Goal: Task Accomplishment & Management: Manage account settings

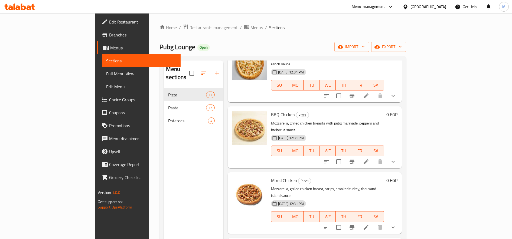
scroll to position [530, 0]
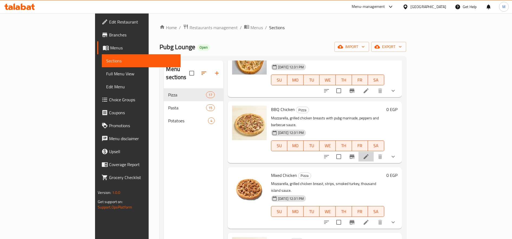
click at [373, 152] on li at bounding box center [365, 157] width 15 height 10
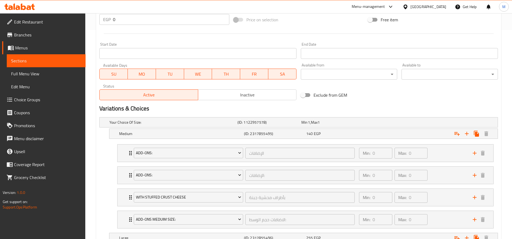
scroll to position [210, 0]
click at [366, 137] on div "140 EGP" at bounding box center [336, 134] width 62 height 8
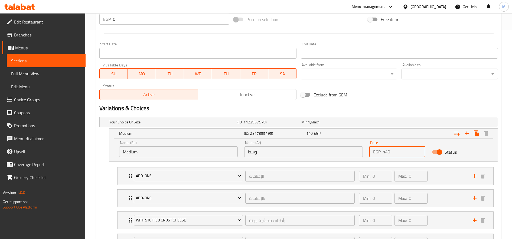
drag, startPoint x: 389, startPoint y: 155, endPoint x: 386, endPoint y: 155, distance: 3.5
click at [386, 155] on input "140" at bounding box center [404, 152] width 42 height 11
click at [386, 154] on input "140" at bounding box center [404, 152] width 42 height 11
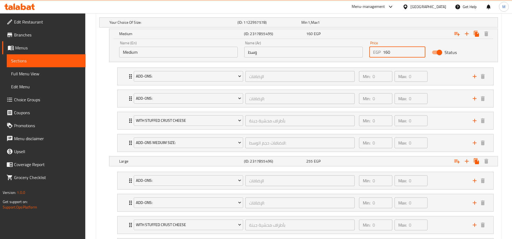
scroll to position [311, 0]
type input "160"
click at [386, 156] on div "Expand" at bounding box center [429, 161] width 125 height 12
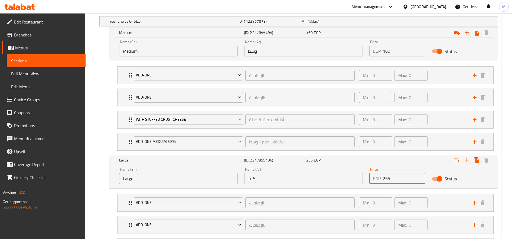
click at [388, 178] on input "255" at bounding box center [404, 178] width 42 height 11
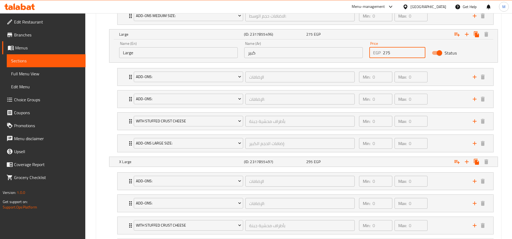
scroll to position [437, 0]
type input "275"
click at [387, 162] on div "Expand" at bounding box center [429, 162] width 125 height 12
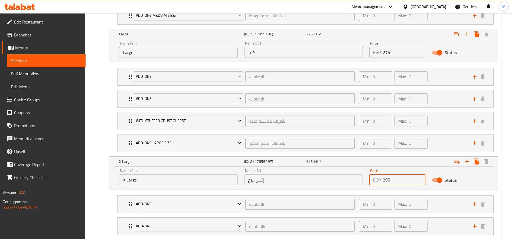
click at [390, 183] on input "295" at bounding box center [404, 180] width 42 height 11
type input "315"
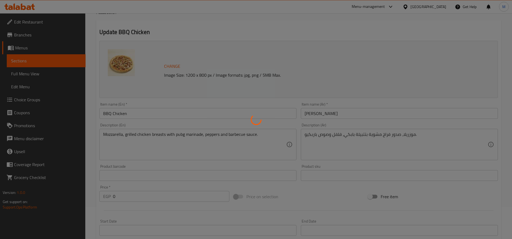
scroll to position [0, 0]
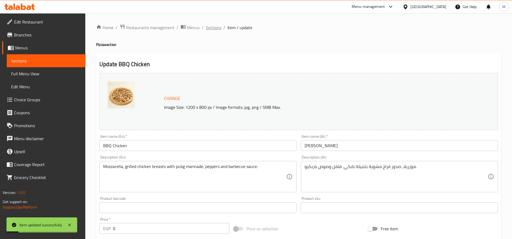
click at [217, 30] on span "Sections" at bounding box center [213, 27] width 15 height 6
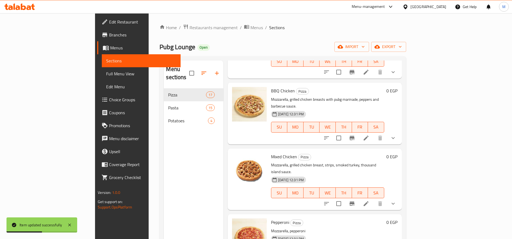
scroll to position [554, 0]
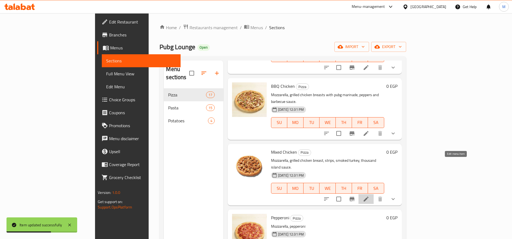
click at [369, 196] on icon at bounding box center [366, 199] width 6 height 6
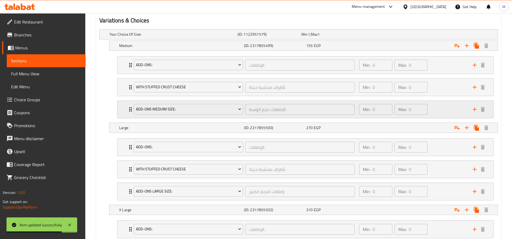
scroll to position [304, 0]
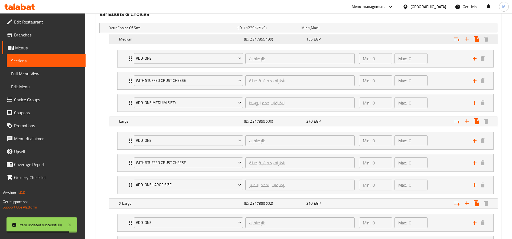
click at [327, 37] on div "155 EGP" at bounding box center [336, 39] width 60 height 5
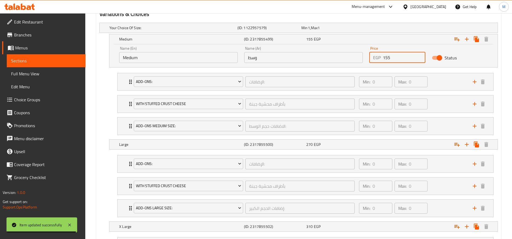
click at [387, 58] on input "155" at bounding box center [404, 57] width 42 height 11
type input "175"
click at [385, 144] on div "Expand" at bounding box center [429, 145] width 125 height 12
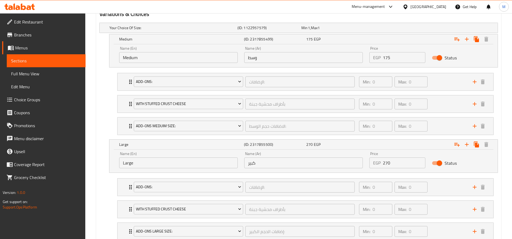
click at [387, 162] on input "270" at bounding box center [404, 163] width 42 height 11
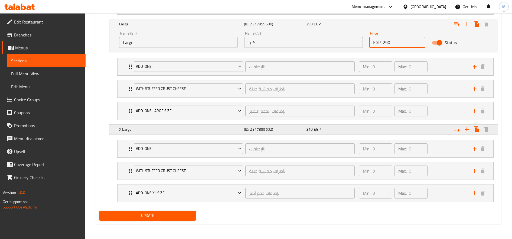
type input "290"
click at [390, 127] on div "Expand" at bounding box center [429, 130] width 125 height 12
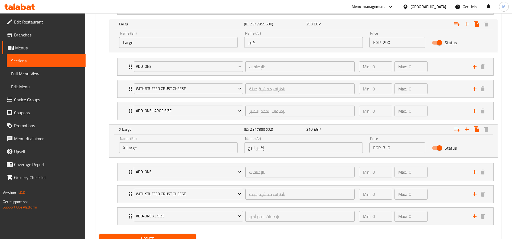
click at [387, 150] on input "310" at bounding box center [404, 148] width 42 height 11
type input "330"
click at [99, 234] on button "Update" at bounding box center [147, 239] width 96 height 10
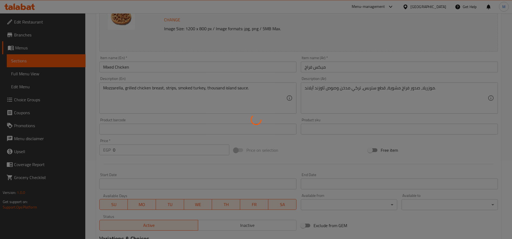
scroll to position [0, 0]
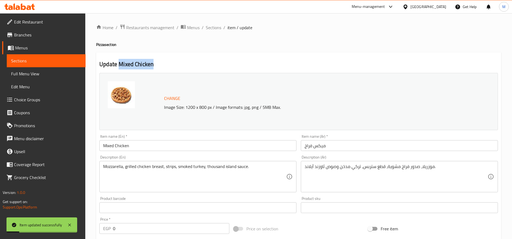
drag, startPoint x: 120, startPoint y: 65, endPoint x: 154, endPoint y: 60, distance: 35.1
copy h2 "Mixed Chicken"
click at [216, 27] on span "Sections" at bounding box center [213, 27] width 15 height 6
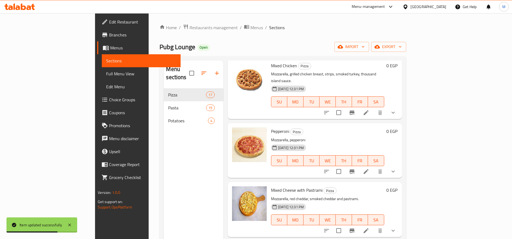
scroll to position [640, 0]
click at [373, 167] on li at bounding box center [365, 172] width 15 height 10
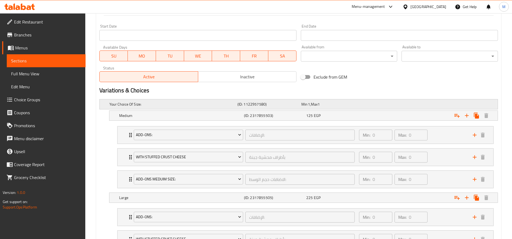
scroll to position [228, 0]
click at [334, 115] on div "125 EGP" at bounding box center [336, 115] width 60 height 5
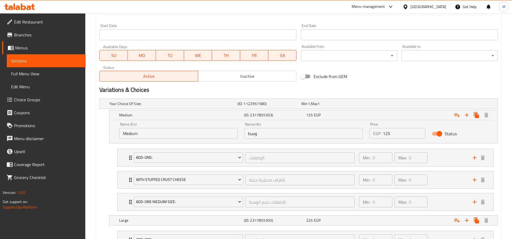
click at [387, 134] on input "125" at bounding box center [404, 133] width 42 height 11
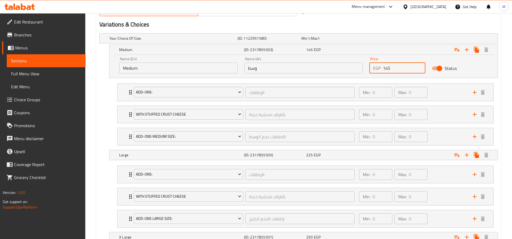
scroll to position [298, 0]
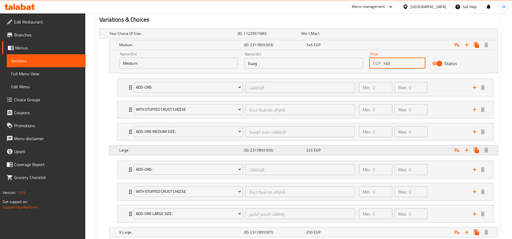
type input "145"
click at [385, 149] on div "Expand" at bounding box center [429, 150] width 125 height 12
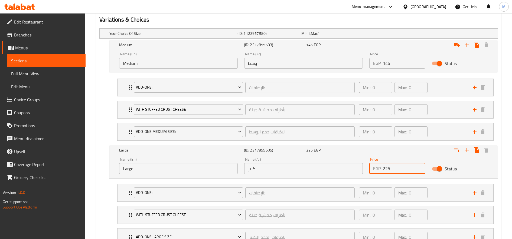
click at [388, 170] on input "225" at bounding box center [404, 168] width 42 height 11
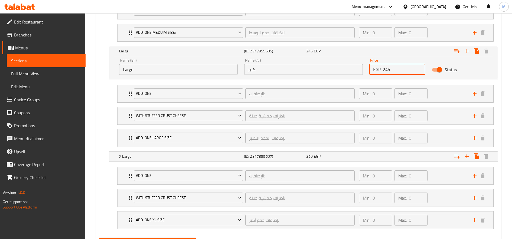
scroll to position [399, 0]
type input "245"
click at [389, 153] on div "Expand" at bounding box center [429, 156] width 125 height 12
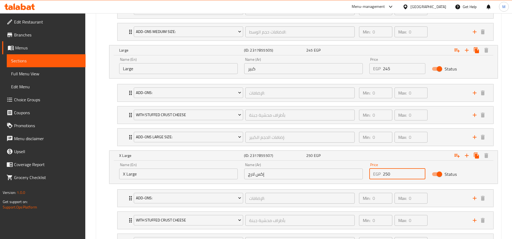
click at [388, 175] on input "250" at bounding box center [404, 174] width 42 height 11
type input "270"
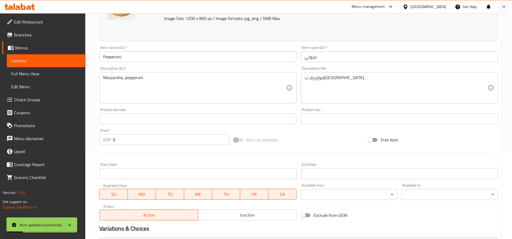
scroll to position [0, 0]
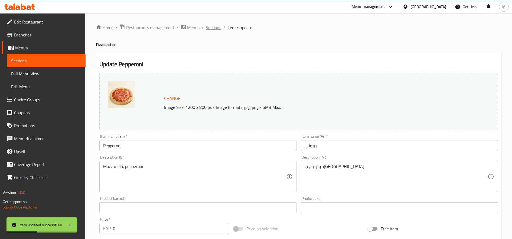
click at [215, 28] on span "Sections" at bounding box center [213, 27] width 15 height 6
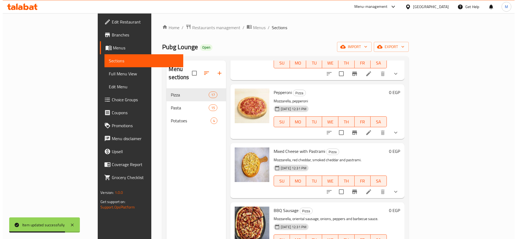
scroll to position [679, 0]
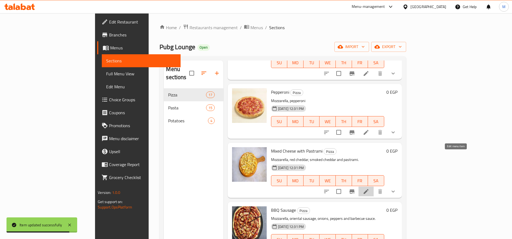
click at [369, 189] on icon at bounding box center [366, 192] width 6 height 6
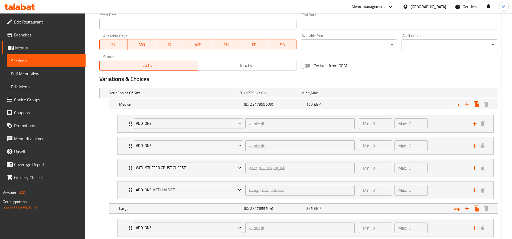
scroll to position [242, 0]
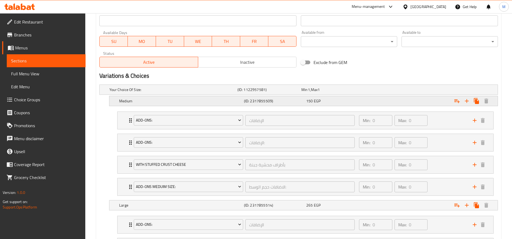
click at [352, 105] on div "150 EGP" at bounding box center [336, 101] width 62 height 8
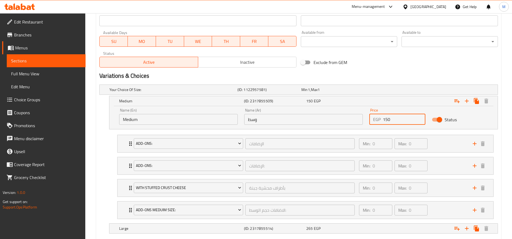
click at [389, 118] on input "150" at bounding box center [404, 119] width 42 height 11
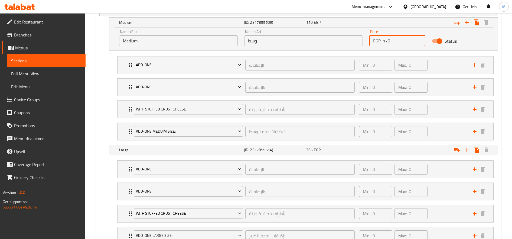
scroll to position [323, 0]
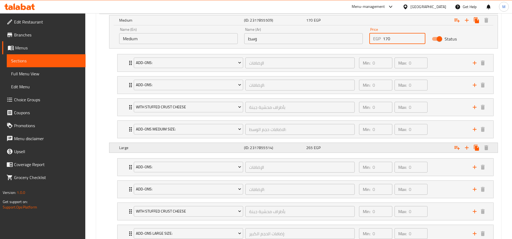
type input "170"
click at [382, 145] on div "Expand" at bounding box center [429, 148] width 125 height 12
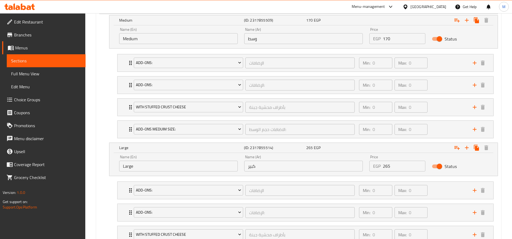
click at [388, 166] on input "265" at bounding box center [404, 166] width 42 height 11
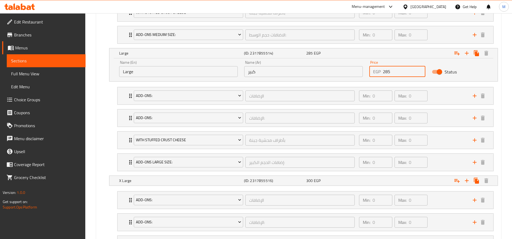
scroll to position [419, 0]
type input "285"
click at [385, 175] on div "Expand" at bounding box center [429, 180] width 125 height 12
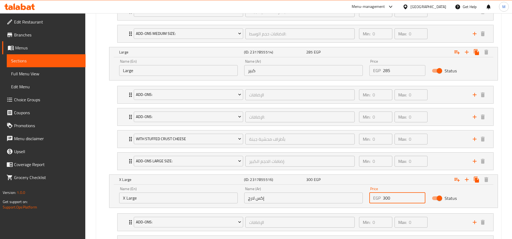
click at [387, 198] on input "300" at bounding box center [404, 198] width 42 height 11
type input "320"
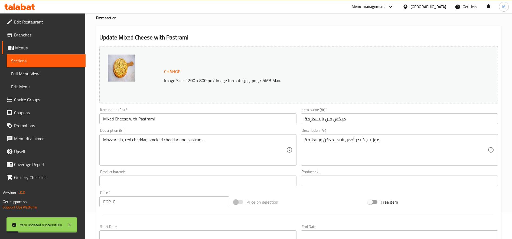
scroll to position [0, 0]
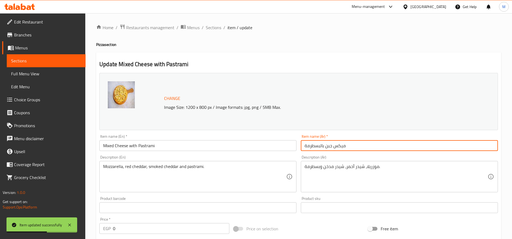
click at [368, 147] on input "ميكس جبن بالبسطرمة" at bounding box center [399, 145] width 197 height 11
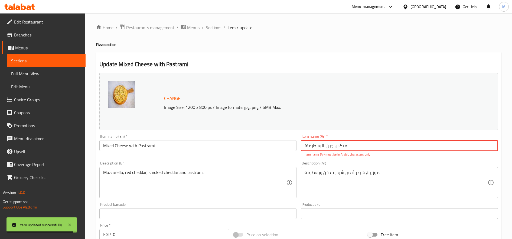
type input "ميكس جبن بالبسطرمة"
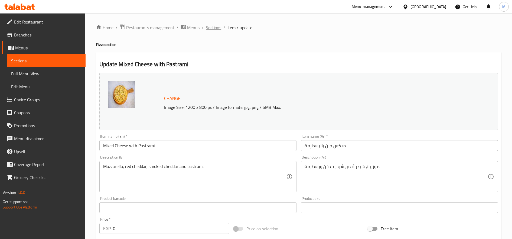
click at [211, 27] on span "Sections" at bounding box center [213, 27] width 15 height 6
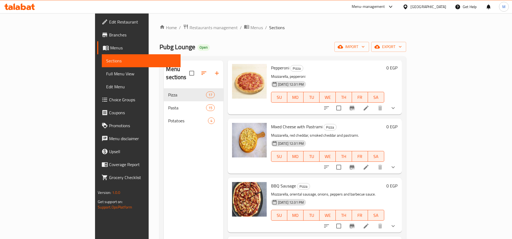
scroll to position [706, 0]
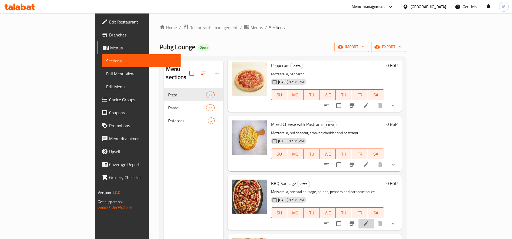
click at [373, 219] on li at bounding box center [365, 224] width 15 height 10
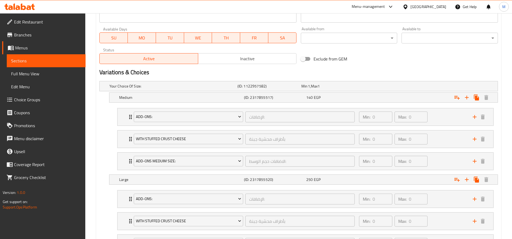
scroll to position [247, 0]
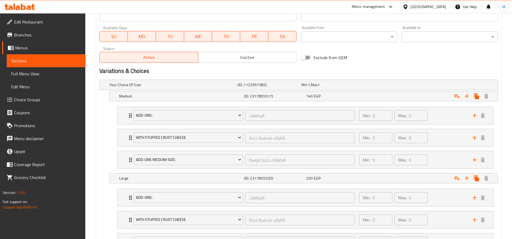
click at [321, 104] on nav "Add-Ons: الإضافات: ​ Min: 0 ​ Max: 0 ​ Make It Chicago (ID: 2342569069) 50 EGP …" at bounding box center [298, 138] width 398 height 71
click at [341, 91] on div "Medium (ID: 2317855517) 140 EGP" at bounding box center [305, 96] width 374 height 12
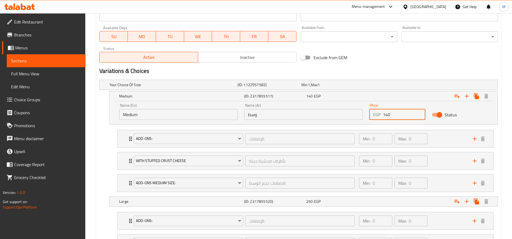
click at [387, 114] on input "140" at bounding box center [404, 114] width 42 height 11
type input "160"
click at [350, 201] on div "250 EGP" at bounding box center [336, 201] width 60 height 5
click at [387, 225] on input "250" at bounding box center [404, 220] width 42 height 11
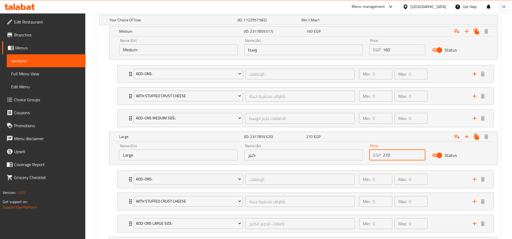
scroll to position [346, 0]
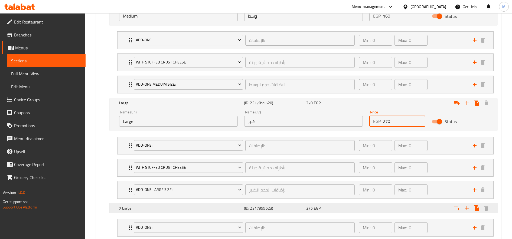
type input "270"
click at [388, 211] on div "Expand" at bounding box center [429, 209] width 125 height 12
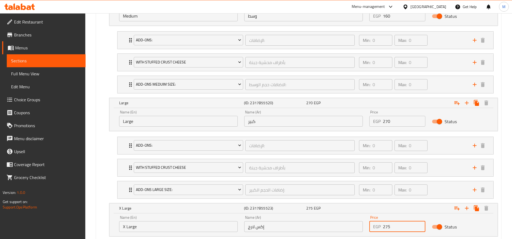
click at [388, 229] on input "275" at bounding box center [404, 227] width 42 height 11
type input "295"
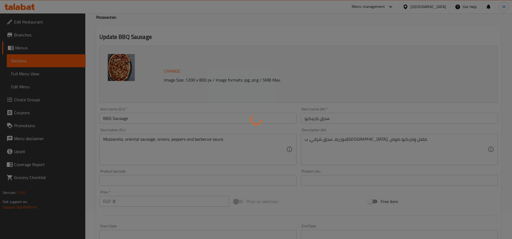
scroll to position [0, 0]
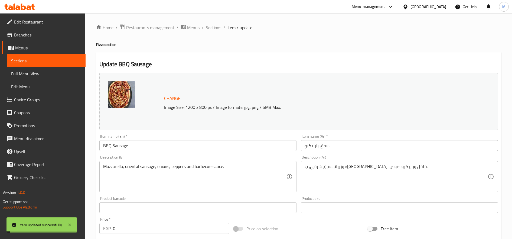
drag, startPoint x: 206, startPoint y: 29, endPoint x: 235, endPoint y: 41, distance: 31.3
click at [206, 28] on span "Sections" at bounding box center [213, 27] width 15 height 6
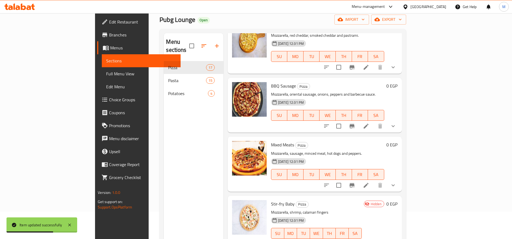
scroll to position [778, 0]
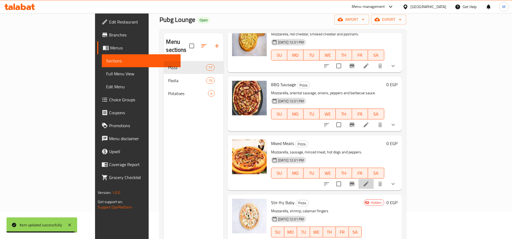
click at [373, 179] on li at bounding box center [365, 184] width 15 height 10
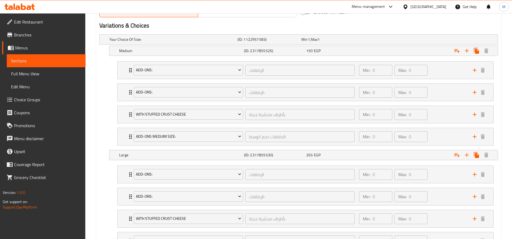
scroll to position [294, 0]
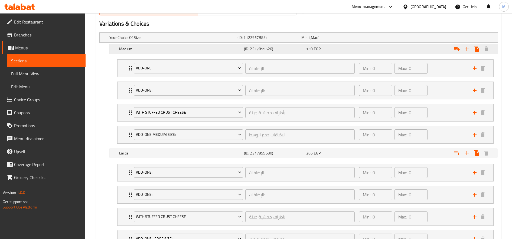
click at [346, 46] on div "150 EGP" at bounding box center [336, 49] width 62 height 8
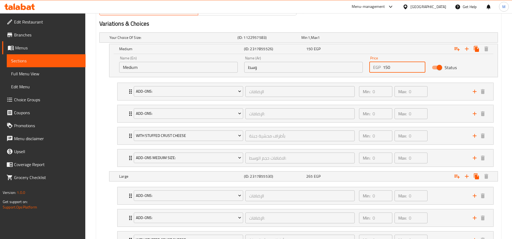
click at [388, 68] on input "150" at bounding box center [404, 67] width 42 height 11
type input "170"
click at [376, 174] on div "Expand" at bounding box center [429, 177] width 125 height 12
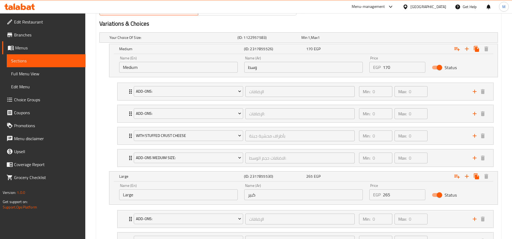
click at [387, 193] on input "265" at bounding box center [404, 195] width 42 height 11
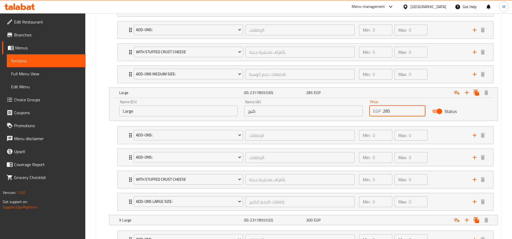
scroll to position [389, 0]
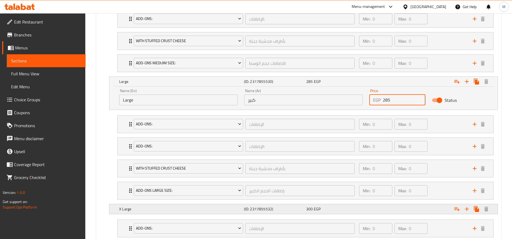
type input "285"
click at [387, 205] on div "Expand" at bounding box center [429, 209] width 125 height 12
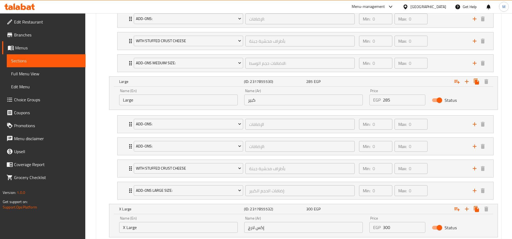
click at [387, 228] on input "300" at bounding box center [404, 227] width 42 height 11
type input "320"
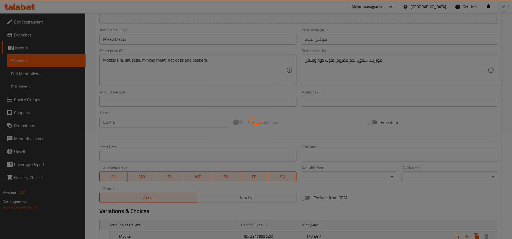
scroll to position [0, 0]
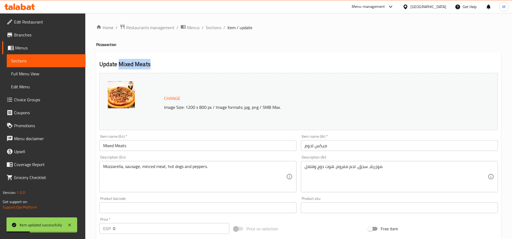
drag, startPoint x: 119, startPoint y: 65, endPoint x: 158, endPoint y: 60, distance: 39.2
click at [158, 60] on h2 "Update Mixed Meats" at bounding box center [298, 64] width 398 height 8
copy h2 "Mixed Meats"
click at [212, 30] on span "Sections" at bounding box center [213, 27] width 15 height 6
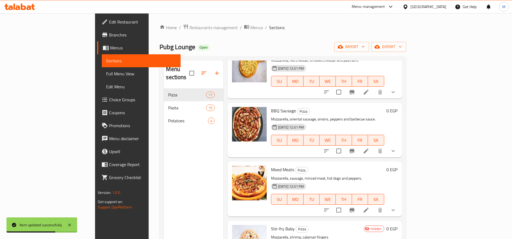
scroll to position [76, 0]
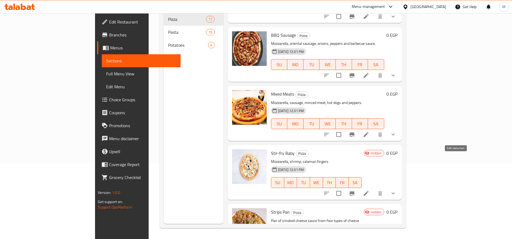
click at [369, 190] on icon at bounding box center [366, 193] width 6 height 6
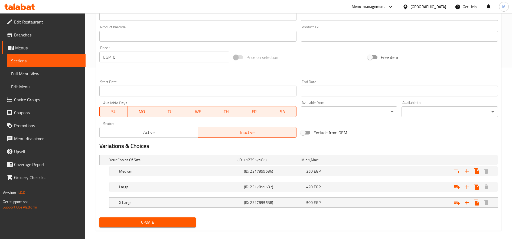
scroll to position [179, 0]
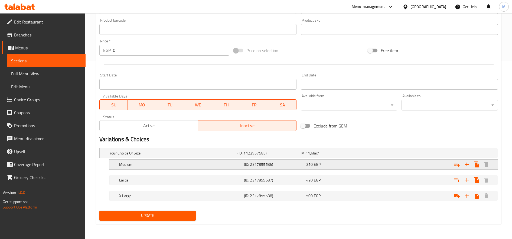
click at [343, 167] on div "250 EGP" at bounding box center [336, 164] width 60 height 5
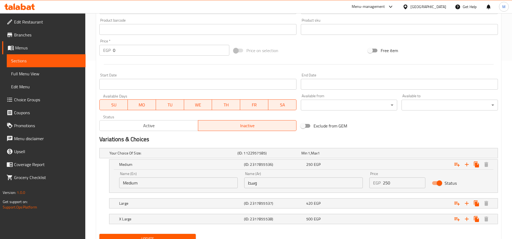
click at [388, 183] on input "250" at bounding box center [404, 183] width 42 height 11
type input "270"
click at [382, 197] on nav at bounding box center [298, 196] width 398 height 4
click at [382, 200] on div "Expand" at bounding box center [429, 204] width 125 height 12
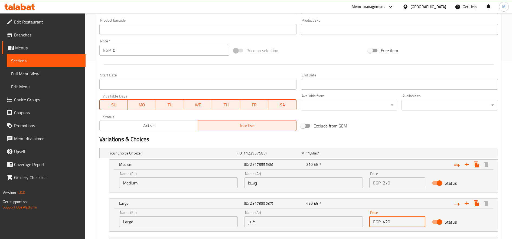
click at [389, 223] on input "420" at bounding box center [404, 222] width 42 height 11
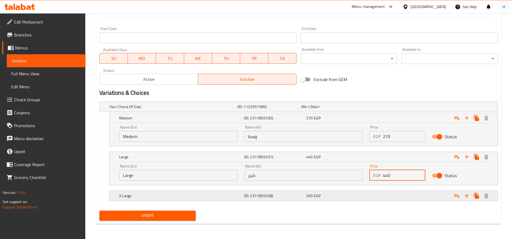
type input "440"
click at [392, 193] on div "Expand" at bounding box center [429, 196] width 125 height 12
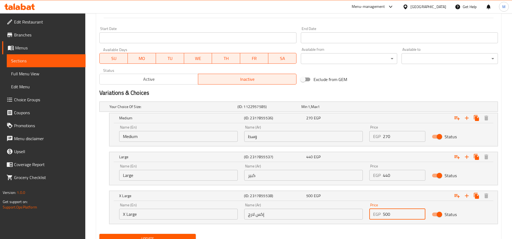
click at [386, 216] on input "500" at bounding box center [404, 214] width 42 height 11
type input "520"
click at [99, 234] on button "Update" at bounding box center [147, 239] width 96 height 10
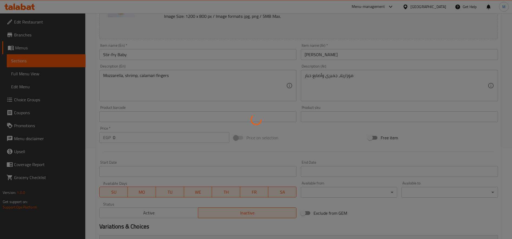
scroll to position [0, 0]
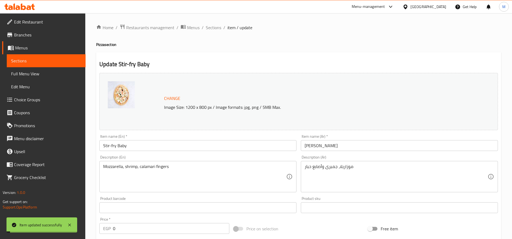
click at [214, 29] on span "Sections" at bounding box center [213, 27] width 15 height 6
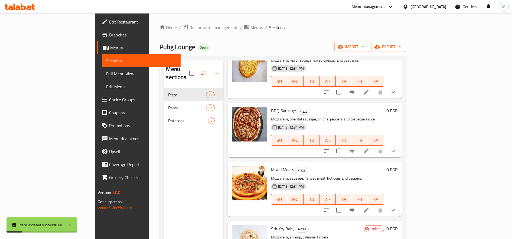
scroll to position [76, 0]
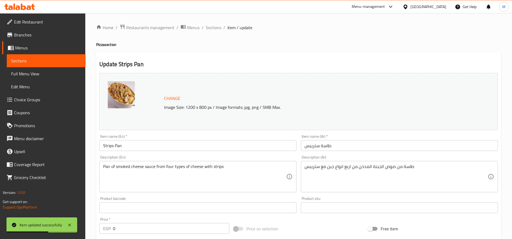
scroll to position [163, 0]
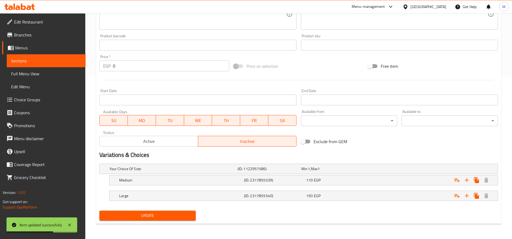
click at [370, 176] on div "Expand" at bounding box center [429, 181] width 125 height 12
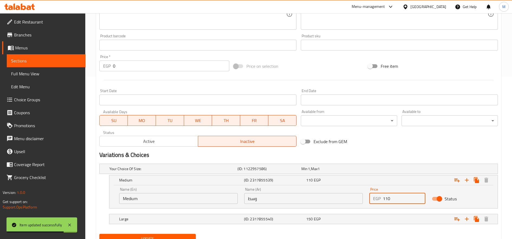
click at [385, 197] on input "110" at bounding box center [404, 198] width 42 height 11
type input "120"
click at [396, 217] on div "Expand" at bounding box center [429, 219] width 125 height 12
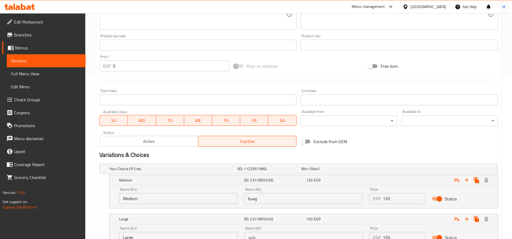
click at [388, 237] on input "150" at bounding box center [404, 237] width 42 height 11
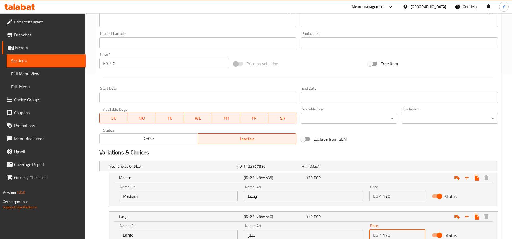
type input "170"
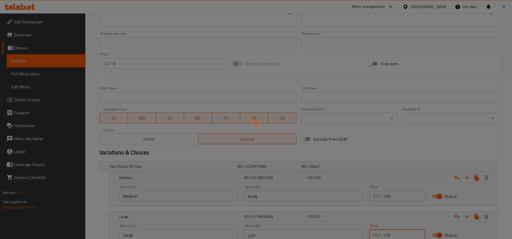
scroll to position [0, 0]
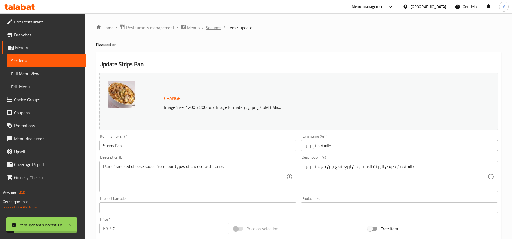
click at [215, 29] on span "Sections" at bounding box center [213, 27] width 15 height 6
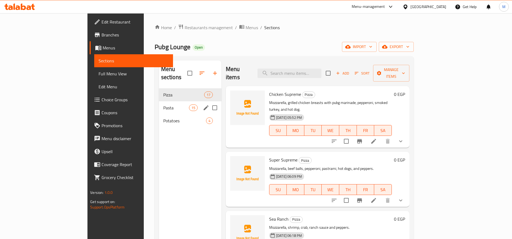
click at [159, 101] on div "Pasta 15" at bounding box center [190, 107] width 63 height 13
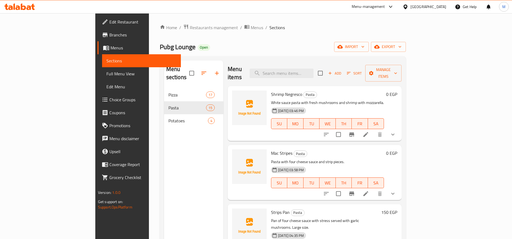
click at [368, 132] on icon at bounding box center [365, 134] width 5 height 5
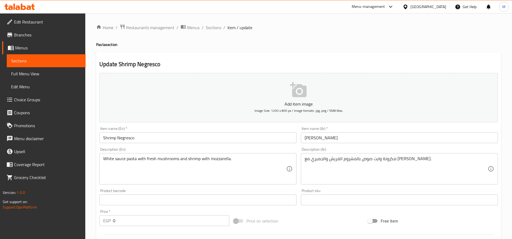
scroll to position [155, 0]
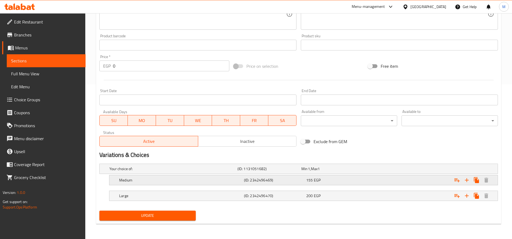
click at [333, 181] on div "155 EGP" at bounding box center [336, 180] width 60 height 5
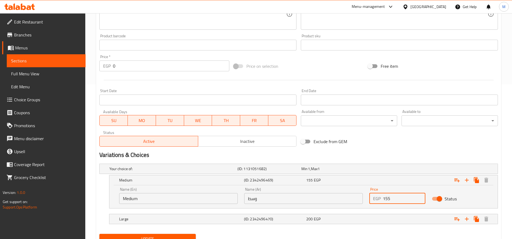
click at [387, 200] on input "155" at bounding box center [404, 198] width 42 height 11
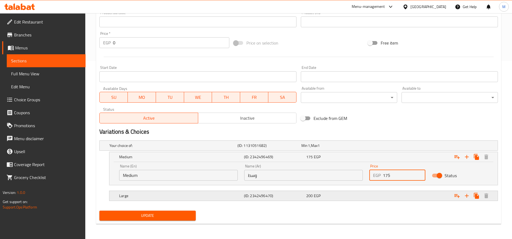
type input "175"
click at [390, 197] on div "Expand" at bounding box center [429, 196] width 125 height 12
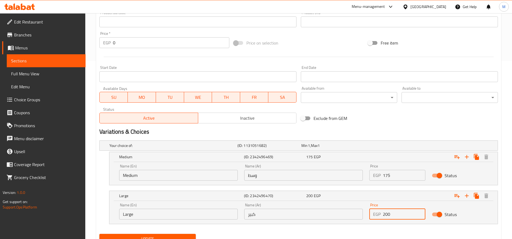
click at [388, 217] on input "200" at bounding box center [404, 214] width 42 height 11
type input "220"
click at [99, 234] on button "Update" at bounding box center [147, 239] width 96 height 10
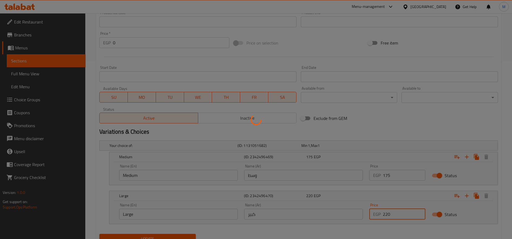
scroll to position [0, 0]
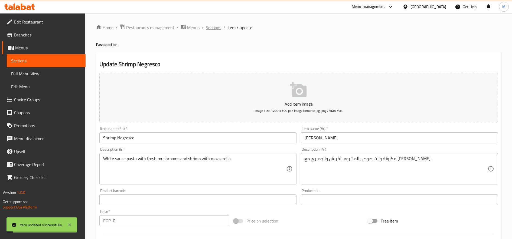
click at [211, 26] on span "Sections" at bounding box center [213, 27] width 15 height 6
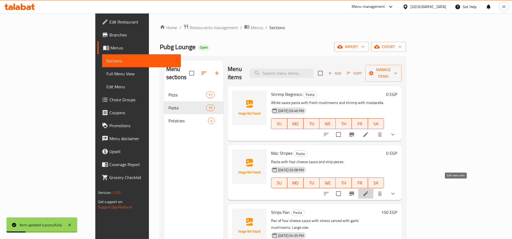
click at [369, 191] on icon at bounding box center [365, 194] width 6 height 6
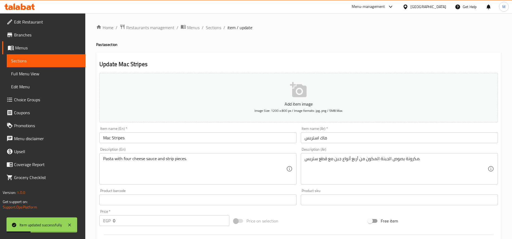
scroll to position [155, 0]
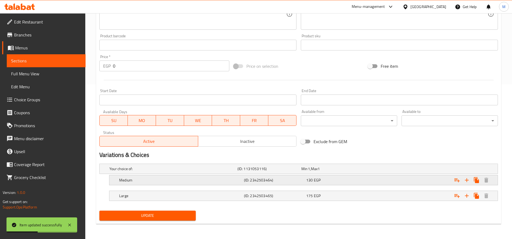
click at [356, 178] on div "130 EGP" at bounding box center [336, 180] width 60 height 5
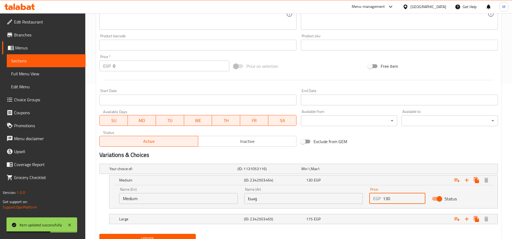
click at [389, 199] on input "130" at bounding box center [404, 198] width 42 height 11
click at [386, 198] on input "130" at bounding box center [404, 198] width 42 height 11
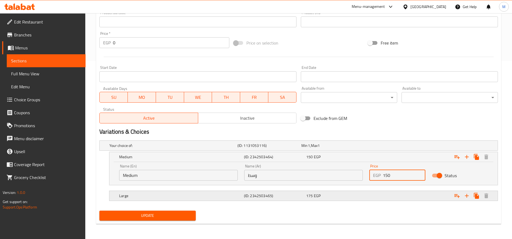
type input "150"
click at [389, 197] on div "Expand" at bounding box center [429, 196] width 125 height 12
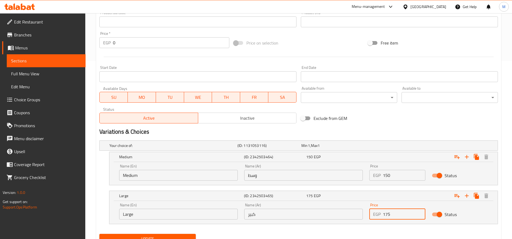
click at [387, 216] on input "175" at bounding box center [404, 214] width 42 height 11
type input "195"
click at [99, 234] on button "Update" at bounding box center [147, 239] width 96 height 10
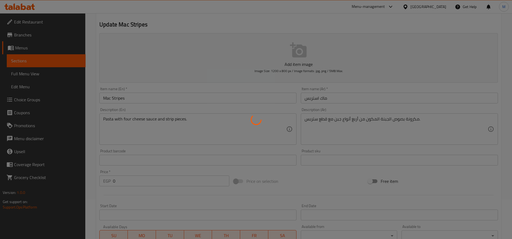
scroll to position [0, 0]
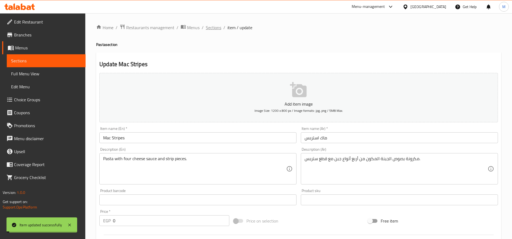
click at [214, 29] on span "Sections" at bounding box center [213, 27] width 15 height 6
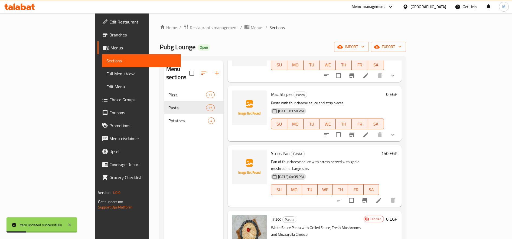
scroll to position [59, 0]
click at [381, 198] on icon at bounding box center [378, 200] width 5 height 5
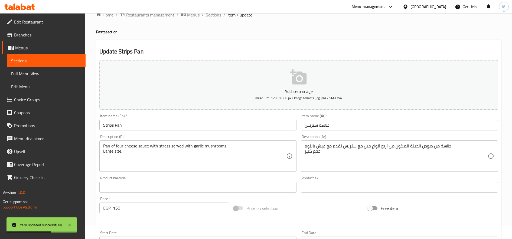
scroll to position [10, 0]
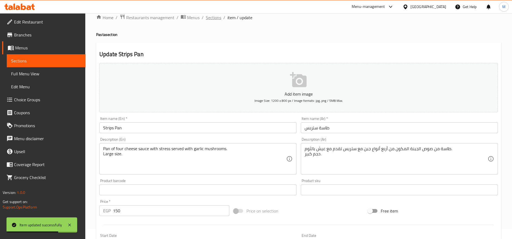
click at [211, 15] on span "Sections" at bounding box center [213, 17] width 15 height 6
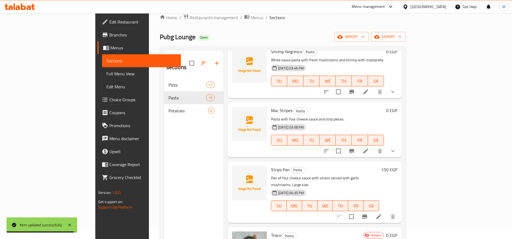
scroll to position [37, 0]
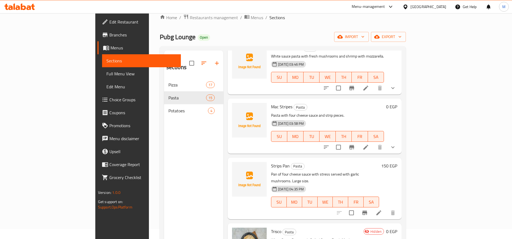
click at [397, 162] on h6 "150 EGP" at bounding box center [389, 166] width 16 height 8
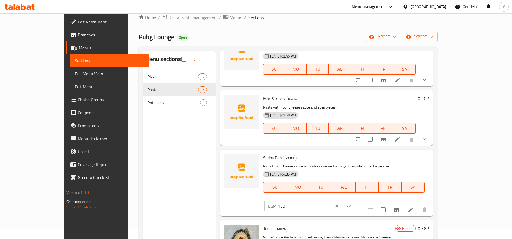
click at [330, 201] on input "150" at bounding box center [304, 206] width 52 height 11
type input "170"
click at [355, 201] on button "ok" at bounding box center [349, 207] width 12 height 12
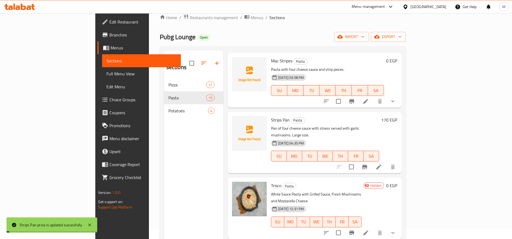
scroll to position [105, 0]
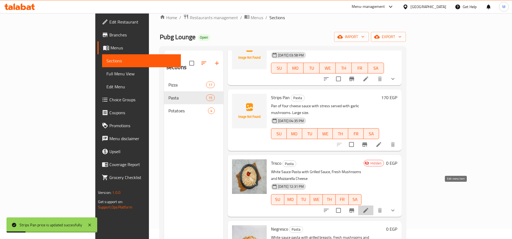
click at [369, 208] on icon at bounding box center [365, 211] width 6 height 6
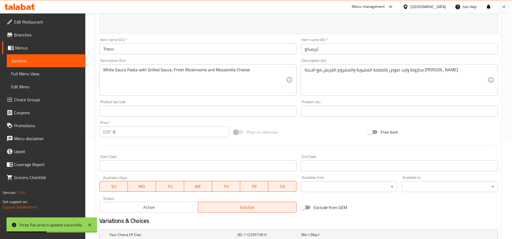
scroll to position [163, 0]
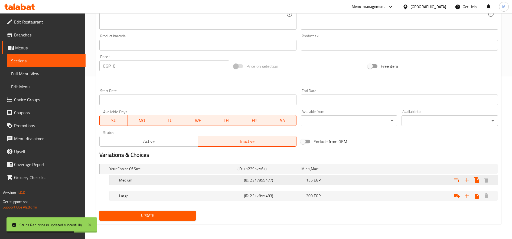
click at [401, 182] on div "Expand" at bounding box center [429, 181] width 125 height 12
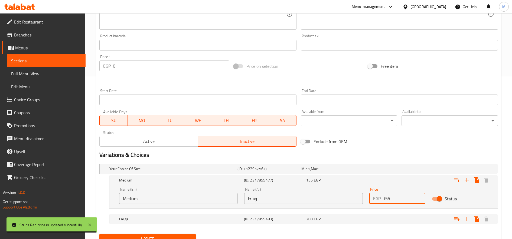
click at [385, 203] on input "155" at bounding box center [404, 198] width 42 height 11
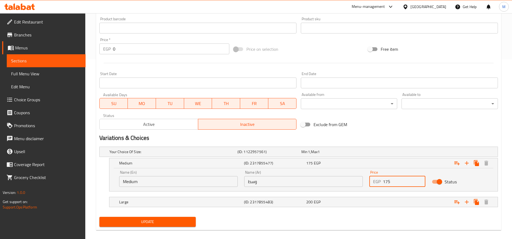
scroll to position [183, 0]
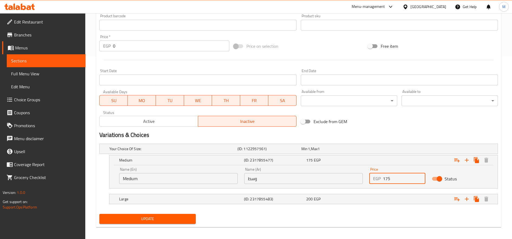
type input "175"
click at [386, 201] on div "Expand" at bounding box center [429, 199] width 125 height 12
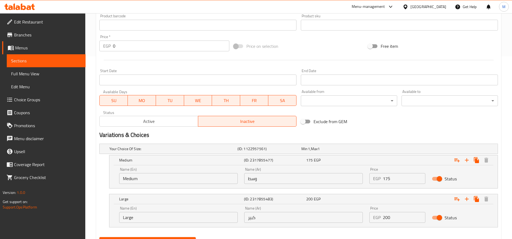
click at [387, 220] on input "200" at bounding box center [404, 217] width 42 height 11
type input "220"
click at [99, 238] on button "Update" at bounding box center [147, 243] width 96 height 10
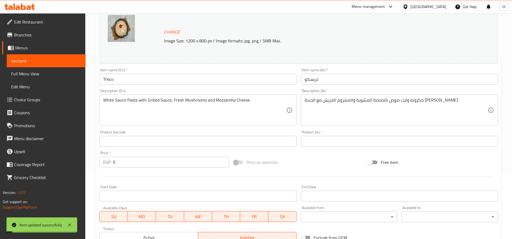
scroll to position [0, 0]
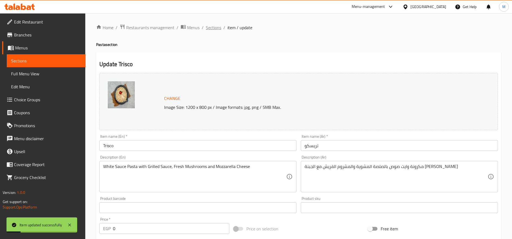
click at [213, 29] on span "Sections" at bounding box center [213, 27] width 15 height 6
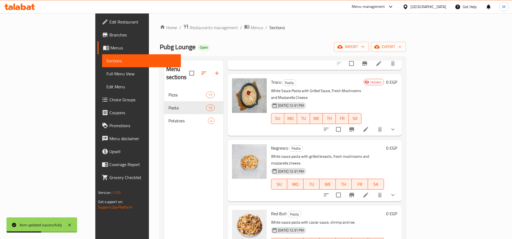
scroll to position [196, 0]
click at [369, 192] on icon at bounding box center [365, 195] width 6 height 6
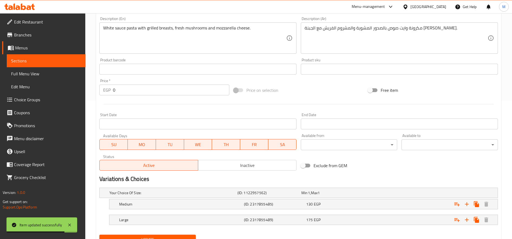
scroll to position [140, 0]
click at [326, 206] on div "130 EGP" at bounding box center [336, 204] width 62 height 8
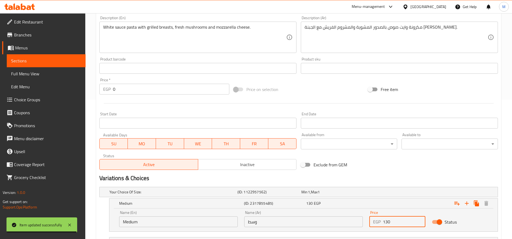
click at [387, 222] on input "130" at bounding box center [404, 222] width 42 height 11
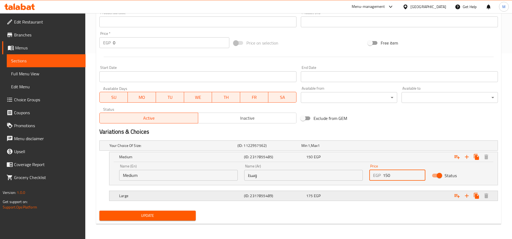
type input "150"
click at [396, 198] on div "Expand" at bounding box center [429, 196] width 125 height 12
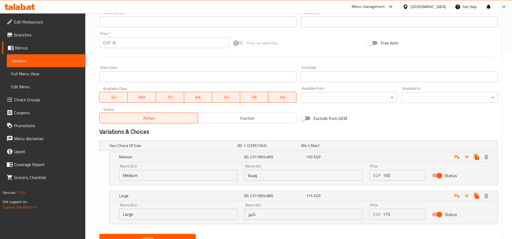
click at [387, 215] on input "175" at bounding box center [404, 214] width 42 height 11
type input "195"
click at [99, 234] on button "Update" at bounding box center [147, 239] width 96 height 10
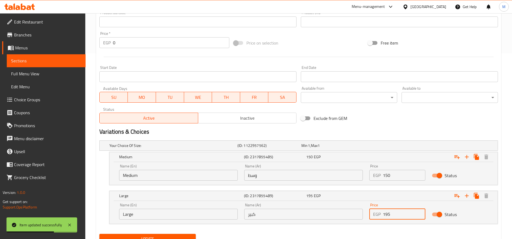
click at [99, 234] on button "Update" at bounding box center [147, 239] width 96 height 10
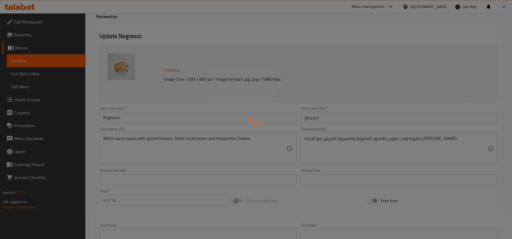
scroll to position [0, 0]
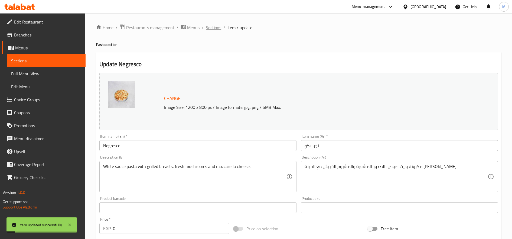
click at [213, 28] on span "Sections" at bounding box center [213, 27] width 15 height 6
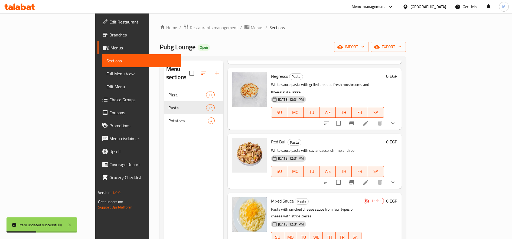
scroll to position [270, 0]
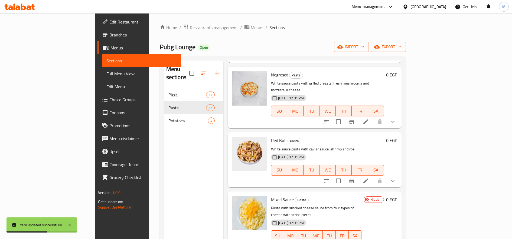
click at [373, 176] on li at bounding box center [365, 181] width 15 height 10
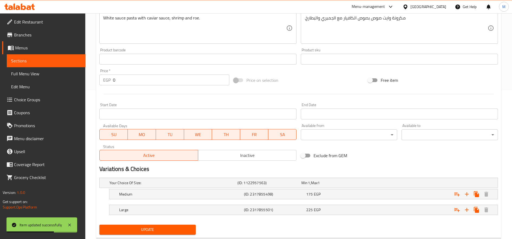
scroll to position [163, 0]
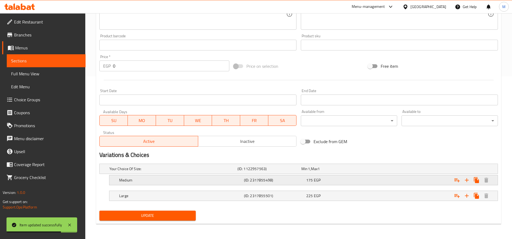
click at [363, 185] on div "Medium (ID: 2317855498) 175 EGP" at bounding box center [305, 181] width 374 height 12
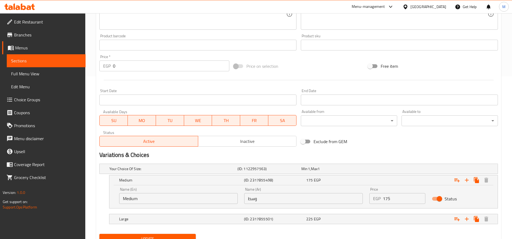
click at [389, 196] on input "175" at bounding box center [404, 198] width 42 height 11
click at [388, 199] on input "175" at bounding box center [404, 198] width 42 height 11
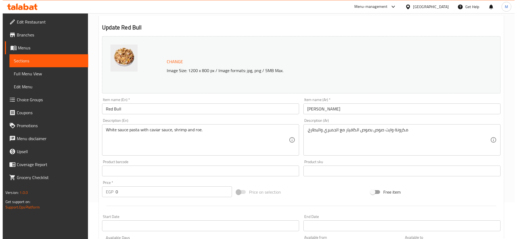
scroll to position [0, 0]
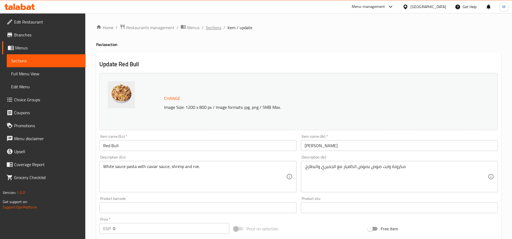
click at [212, 30] on span "Sections" at bounding box center [213, 27] width 15 height 6
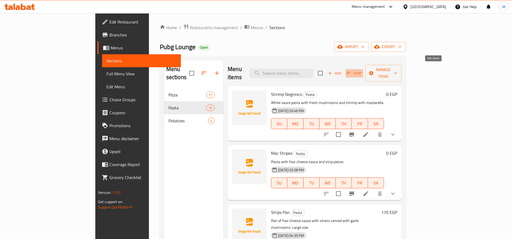
click at [363, 73] on button "Sort" at bounding box center [354, 73] width 18 height 8
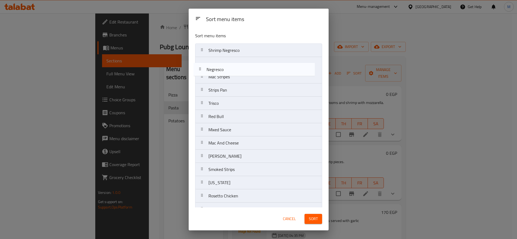
drag, startPoint x: 206, startPoint y: 104, endPoint x: 202, endPoint y: 57, distance: 48.1
click at [202, 58] on nav "Shrimp Negresco Mac Stripes Strips Pan Trisco Negresco Red Bull Mixed Sauce Mac…" at bounding box center [258, 143] width 127 height 199
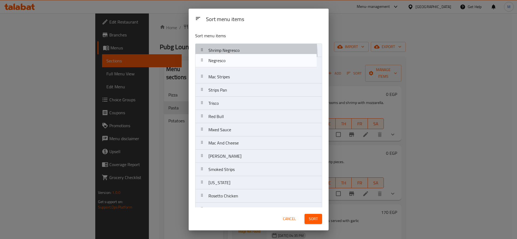
drag, startPoint x: 203, startPoint y: 60, endPoint x: 202, endPoint y: 55, distance: 4.4
click at [202, 55] on nav "Shrimp Negresco Negresco Mac Stripes Strips Pan Trisco Red Bull Mixed Sauce Mac…" at bounding box center [258, 143] width 127 height 199
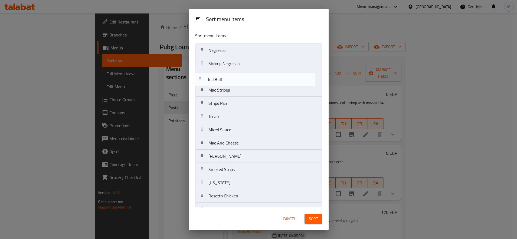
drag, startPoint x: 205, startPoint y: 118, endPoint x: 202, endPoint y: 78, distance: 39.8
click at [202, 78] on nav "Negresco Shrimp Negresco Mac Stripes Strips Pan Trisco Red Bull Mixed Sauce Mac…" at bounding box center [258, 143] width 127 height 199
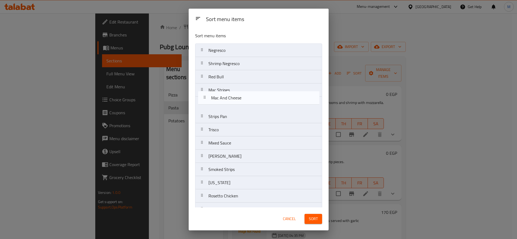
drag, startPoint x: 203, startPoint y: 145, endPoint x: 205, endPoint y: 98, distance: 46.9
click at [205, 98] on nav "Negresco Shrimp Negresco Red Bull Mac Stripes Strips Pan Trisco Mixed Sauce Mac…" at bounding box center [258, 143] width 127 height 199
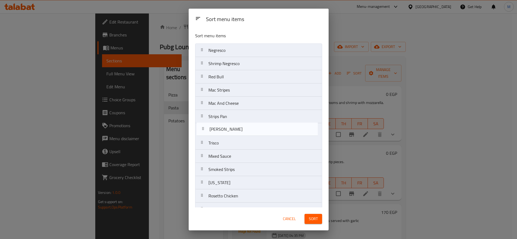
drag, startPoint x: 201, startPoint y: 139, endPoint x: 202, endPoint y: 127, distance: 11.7
click at [202, 127] on nav "Negresco Shrimp Negresco Red Bull Mac Stripes Mac And Cheese Strips Pan Trisco …" at bounding box center [258, 143] width 127 height 199
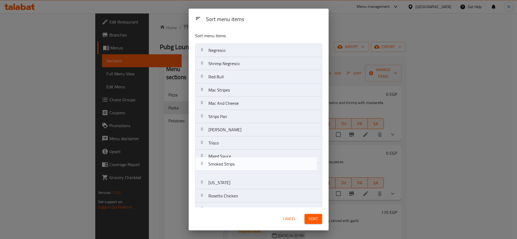
scroll to position [1, 0]
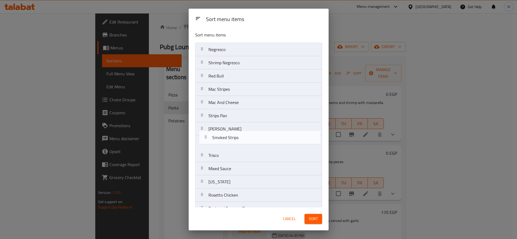
drag, startPoint x: 205, startPoint y: 171, endPoint x: 208, endPoint y: 137, distance: 34.3
click at [208, 137] on nav "Negresco Shrimp Negresco Red Bull Mac Stripes Mac And Cheese Strips Pan Alfredo…" at bounding box center [258, 142] width 127 height 199
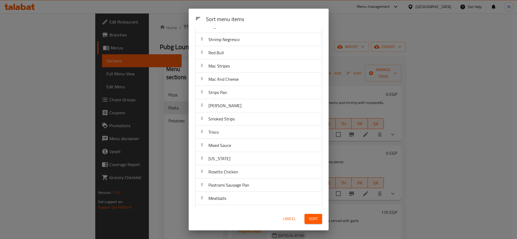
scroll to position [25, 0]
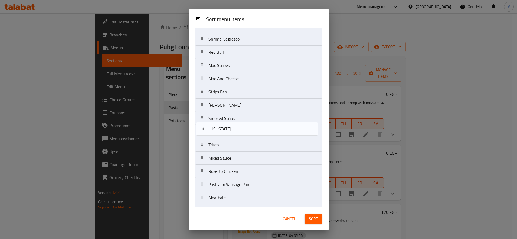
drag, startPoint x: 204, startPoint y: 161, endPoint x: 205, endPoint y: 129, distance: 31.9
click at [205, 129] on nav "Negresco Shrimp Negresco Red Bull Mac Stripes Mac And Cheese Strips Pan Alfredo…" at bounding box center [258, 118] width 127 height 199
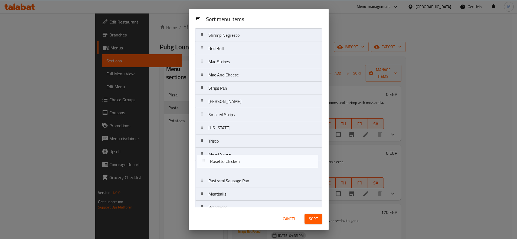
scroll to position [30, 0]
drag, startPoint x: 203, startPoint y: 172, endPoint x: 206, endPoint y: 151, distance: 21.6
click at [206, 151] on nav "Negresco Shrimp Negresco Red Bull Mac Stripes Mac And Cheese Strips Pan Alfredo…" at bounding box center [258, 113] width 127 height 199
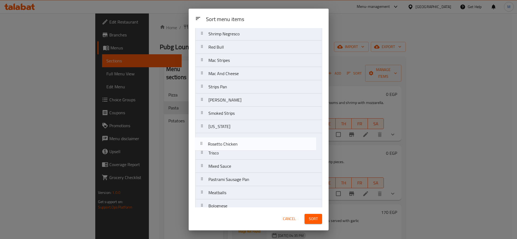
drag, startPoint x: 203, startPoint y: 154, endPoint x: 203, endPoint y: 143, distance: 10.6
click at [203, 143] on nav "Negresco Shrimp Negresco Red Bull Mac Stripes Mac And Cheese Strips Pan Alfredo…" at bounding box center [258, 113] width 127 height 199
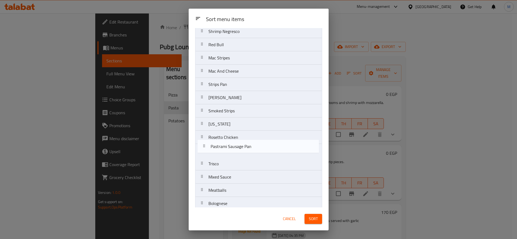
drag, startPoint x: 202, startPoint y: 184, endPoint x: 204, endPoint y: 150, distance: 34.4
click at [204, 150] on nav "Negresco Shrimp Negresco Red Bull Mac Stripes Mac And Cheese Strips Pan Alfredo…" at bounding box center [258, 110] width 127 height 199
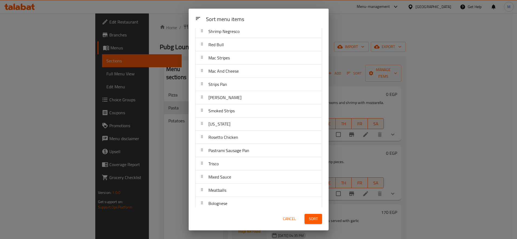
click at [203, 157] on div "Pastrami Sausage Pan" at bounding box center [259, 150] width 122 height 13
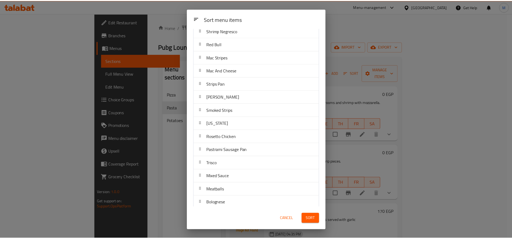
scroll to position [37, 0]
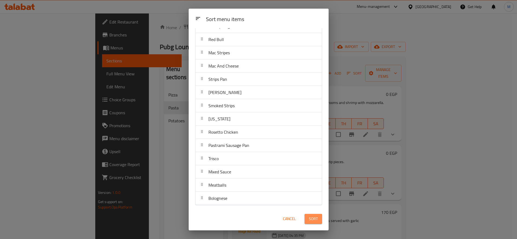
click at [318, 218] on button "Sort" at bounding box center [313, 219] width 18 height 10
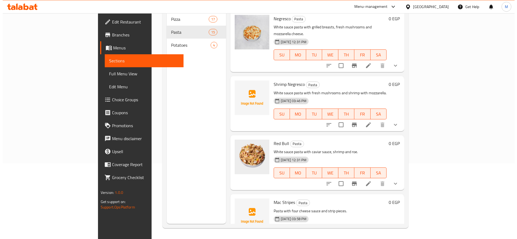
scroll to position [0, 0]
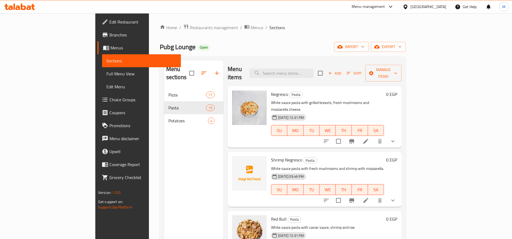
click at [365, 69] on span "Sort" at bounding box center [354, 73] width 22 height 8
click at [351, 71] on icon "button" at bounding box center [348, 73] width 5 height 5
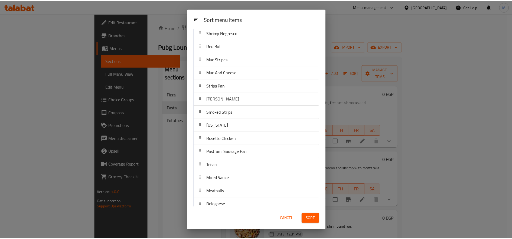
scroll to position [37, 0]
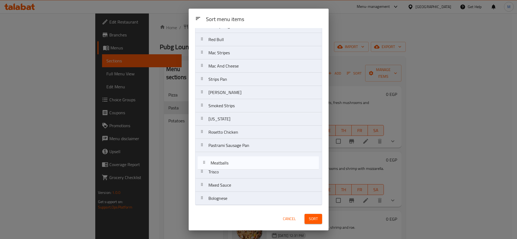
drag, startPoint x: 204, startPoint y: 185, endPoint x: 206, endPoint y: 161, distance: 24.2
click at [206, 161] on nav "Negresco Shrimp Negresco Red Bull Mac Stripes Mac And Cheese Strips Pan Alfredo…" at bounding box center [258, 105] width 127 height 199
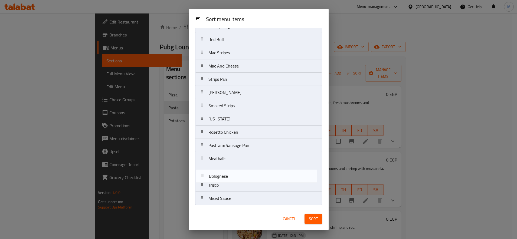
drag, startPoint x: 203, startPoint y: 199, endPoint x: 204, endPoint y: 171, distance: 27.6
click at [204, 171] on nav "Negresco Shrimp Negresco Red Bull Mac Stripes Mac And Cheese Strips Pan Alfredo…" at bounding box center [258, 105] width 127 height 199
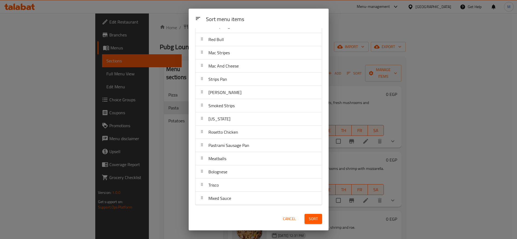
click at [318, 216] on button "Sort" at bounding box center [313, 219] width 18 height 10
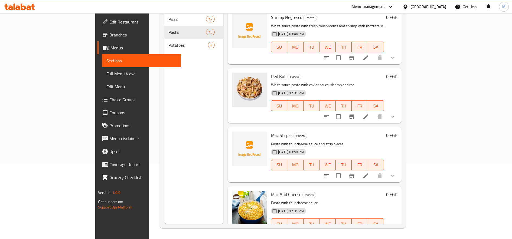
scroll to position [60, 0]
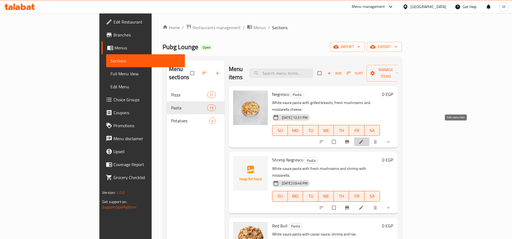
click at [364, 139] on icon at bounding box center [360, 141] width 5 height 5
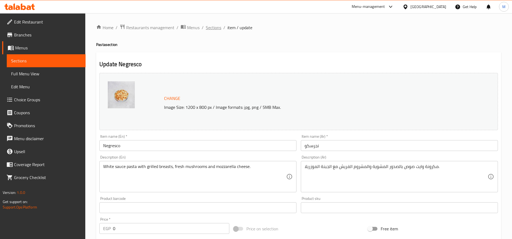
click at [216, 29] on span "Sections" at bounding box center [213, 27] width 15 height 6
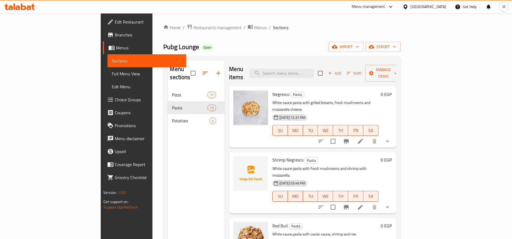
click at [363, 205] on icon at bounding box center [360, 207] width 5 height 5
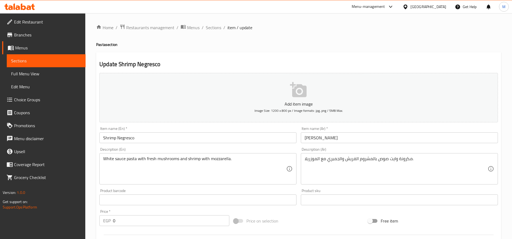
drag, startPoint x: 215, startPoint y: 27, endPoint x: 259, endPoint y: 53, distance: 51.1
click at [215, 27] on span "Sections" at bounding box center [213, 27] width 15 height 6
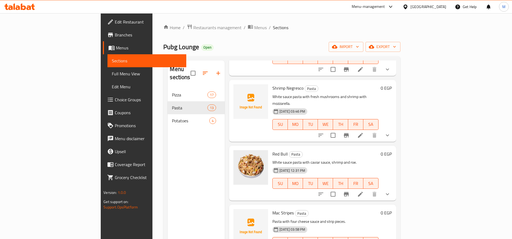
scroll to position [87, 0]
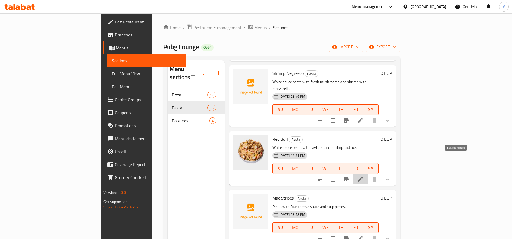
click at [363, 176] on icon at bounding box center [360, 179] width 6 height 6
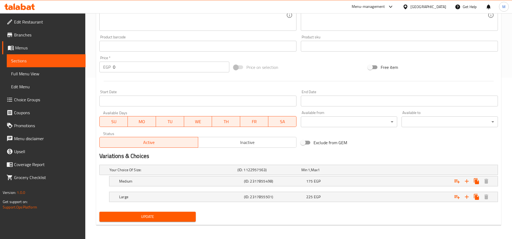
scroll to position [163, 0]
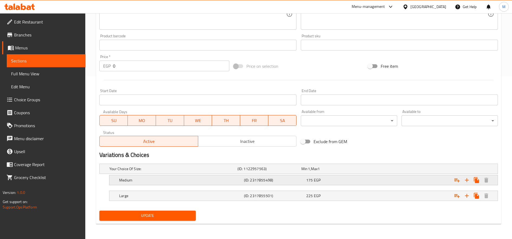
click at [339, 180] on div "175 EGP" at bounding box center [336, 180] width 60 height 5
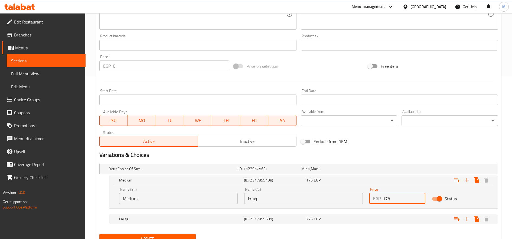
drag, startPoint x: 388, startPoint y: 198, endPoint x: 385, endPoint y: 200, distance: 3.8
click at [385, 200] on input "175" at bounding box center [404, 198] width 42 height 11
type input "195"
click at [343, 217] on div "225 EGP" at bounding box center [336, 219] width 60 height 5
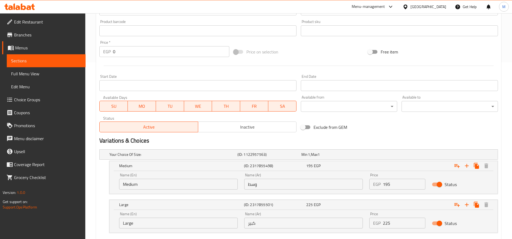
scroll to position [178, 0]
click at [388, 222] on input "225" at bounding box center [404, 222] width 42 height 11
type input "245"
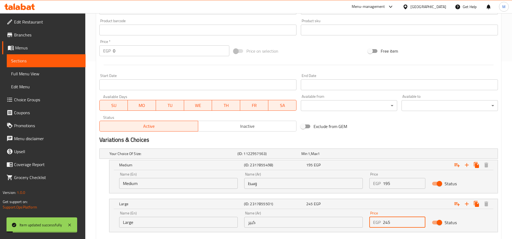
scroll to position [0, 0]
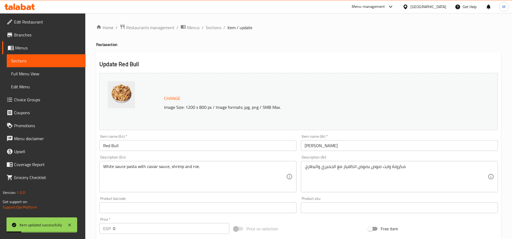
click at [211, 32] on div "Home / Restaurants management / Menus / Sections / item / update Pasta section …" at bounding box center [298, 231] width 405 height 414
drag, startPoint x: 215, startPoint y: 28, endPoint x: 297, endPoint y: 54, distance: 86.5
click at [215, 28] on span "Sections" at bounding box center [213, 27] width 15 height 6
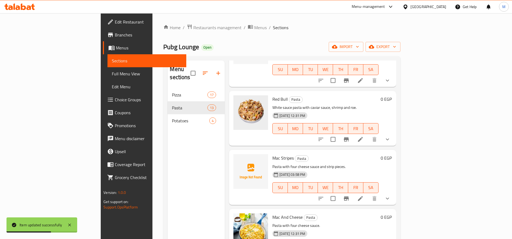
scroll to position [127, 0]
click at [390, 195] on icon "show more" at bounding box center [387, 198] width 6 height 6
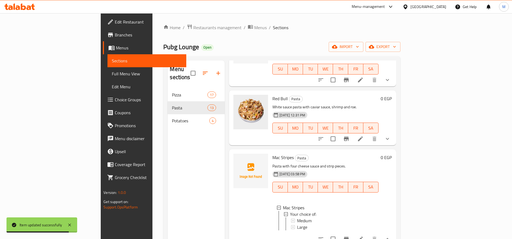
scroll to position [1, 0]
click at [331, 217] on div "Medium" at bounding box center [335, 220] width 77 height 6
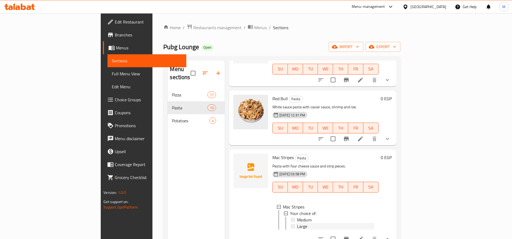
click at [297, 224] on div "Large" at bounding box center [335, 227] width 77 height 6
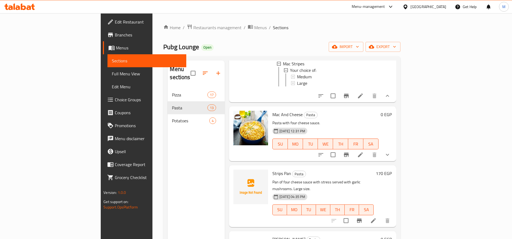
scroll to position [272, 0]
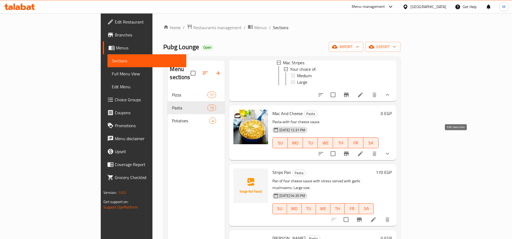
click at [363, 151] on icon at bounding box center [360, 154] width 6 height 6
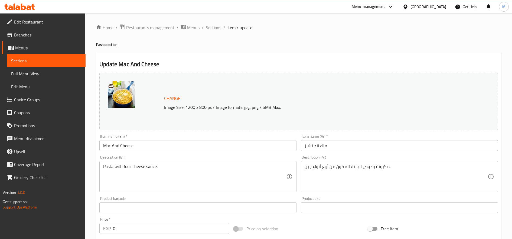
scroll to position [163, 0]
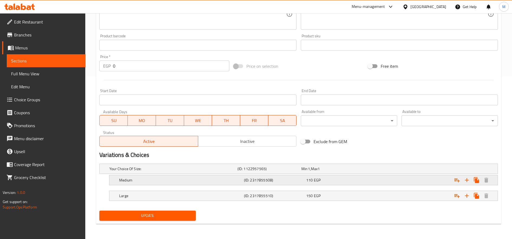
click at [346, 182] on div "110 EGP" at bounding box center [336, 180] width 60 height 5
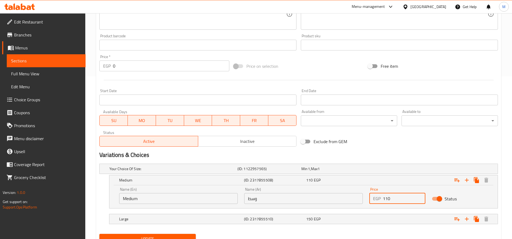
click at [385, 199] on input "110" at bounding box center [404, 198] width 42 height 11
type input "120"
click at [397, 217] on div "Expand" at bounding box center [429, 219] width 125 height 12
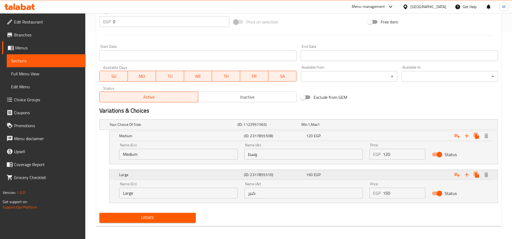
scroll to position [209, 0]
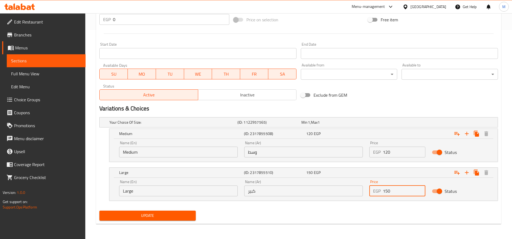
click at [386, 194] on input "150" at bounding box center [404, 191] width 42 height 11
type input "170"
click at [99, 211] on button "Update" at bounding box center [147, 216] width 96 height 10
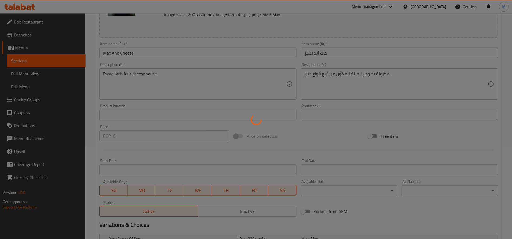
scroll to position [0, 0]
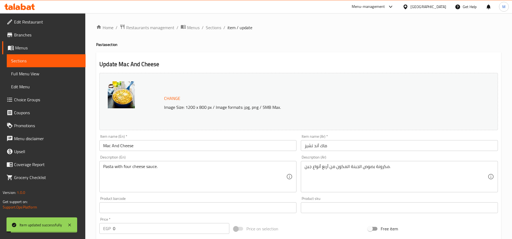
drag, startPoint x: 209, startPoint y: 25, endPoint x: 253, endPoint y: 38, distance: 46.0
click at [208, 25] on span "Sections" at bounding box center [213, 27] width 15 height 6
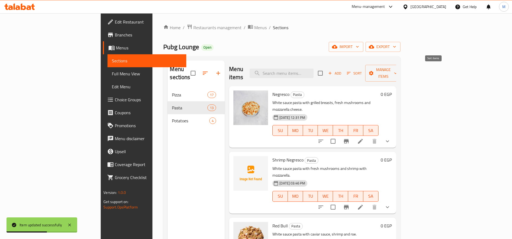
click at [350, 72] on icon "button" at bounding box center [349, 73] width 4 height 2
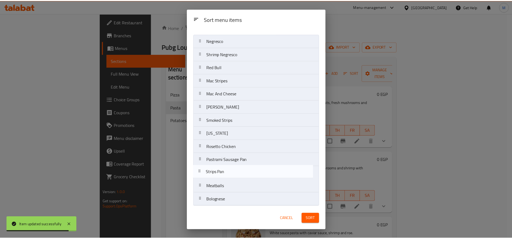
scroll to position [11, 0]
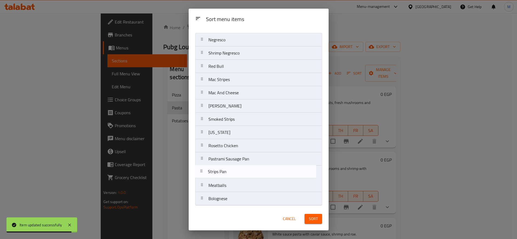
drag, startPoint x: 200, startPoint y: 119, endPoint x: 199, endPoint y: 177, distance: 58.7
click at [199, 177] on nav "Negresco Shrimp Negresco Red Bull Mac Stripes Mac And Cheese Strips Pan [PERSON…" at bounding box center [258, 119] width 127 height 173
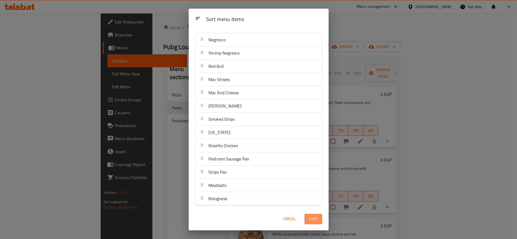
click at [316, 222] on span "Sort" at bounding box center [313, 219] width 9 height 7
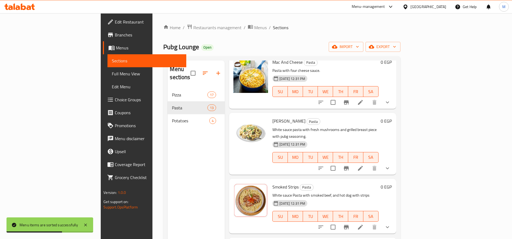
scroll to position [282, 0]
click at [390, 166] on icon "show more" at bounding box center [387, 169] width 6 height 6
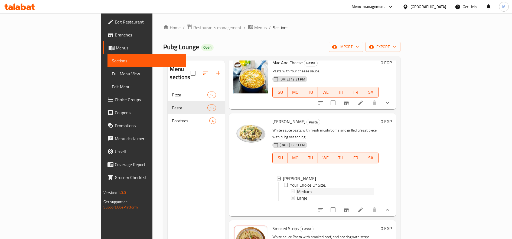
click at [322, 189] on div "Medium" at bounding box center [335, 192] width 77 height 6
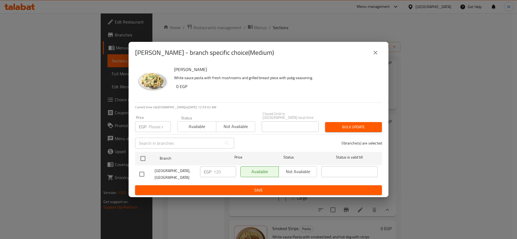
click at [162, 128] on input "number" at bounding box center [160, 126] width 22 height 11
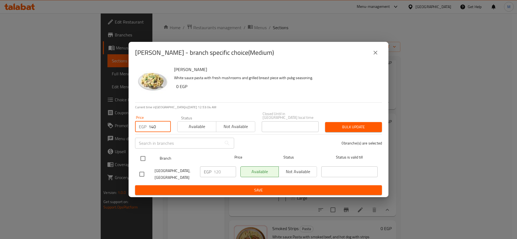
type input "140"
click at [142, 157] on input "checkbox" at bounding box center [142, 158] width 11 height 11
checkbox input "true"
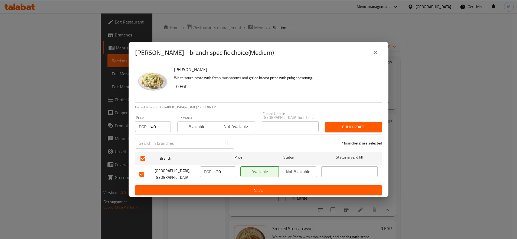
click at [340, 122] on button "Bulk update" at bounding box center [353, 127] width 57 height 10
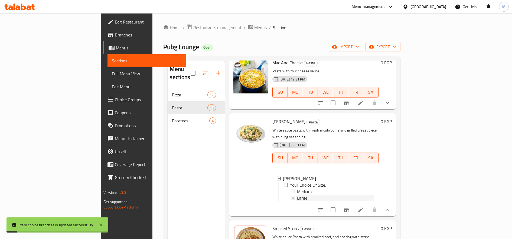
click at [297, 195] on div "Large" at bounding box center [335, 198] width 77 height 6
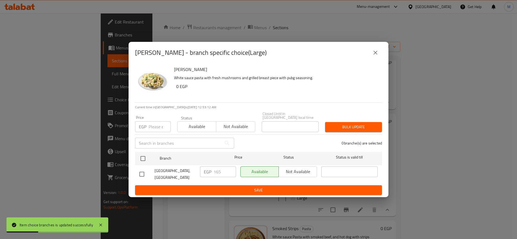
click at [156, 124] on input "number" at bounding box center [160, 126] width 22 height 11
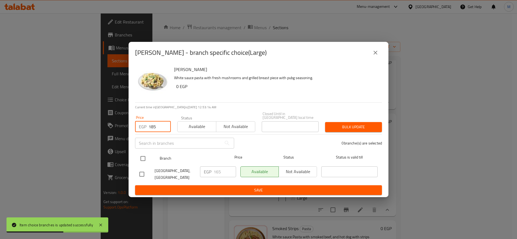
type input "185"
drag, startPoint x: 136, startPoint y: 159, endPoint x: 144, endPoint y: 158, distance: 7.4
click at [137, 159] on div "Branch Price Status Status is valid till" at bounding box center [258, 159] width 247 height 14
click at [145, 157] on input "checkbox" at bounding box center [142, 158] width 11 height 11
checkbox input "true"
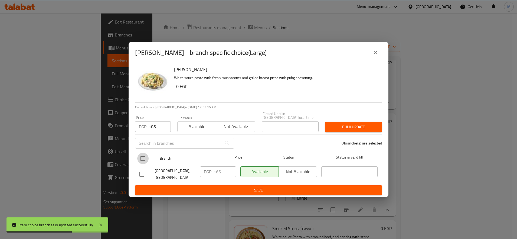
checkbox input "true"
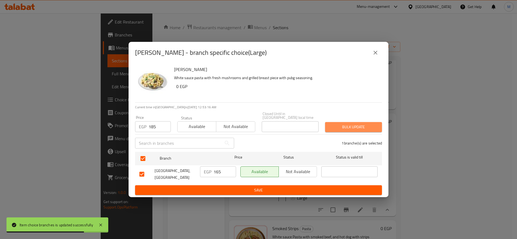
click at [368, 124] on span "Bulk update" at bounding box center [353, 127] width 48 height 7
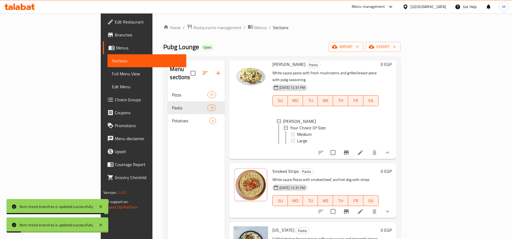
scroll to position [393, 0]
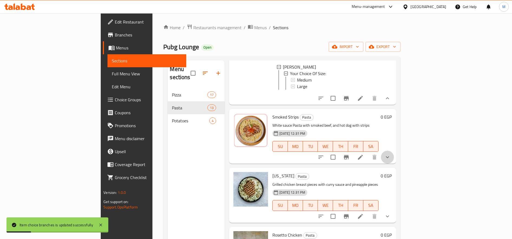
click at [394, 151] on button "show more" at bounding box center [387, 157] width 13 height 13
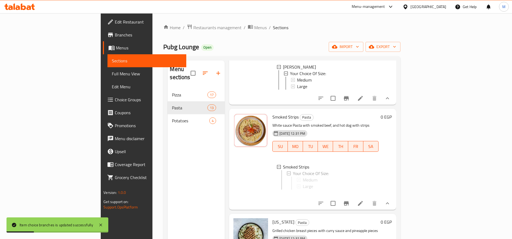
click at [393, 133] on div "Smoked Strips Pasta White sauce Pasta with smoked beef, and hot dog with strips…" at bounding box center [331, 159] width 123 height 97
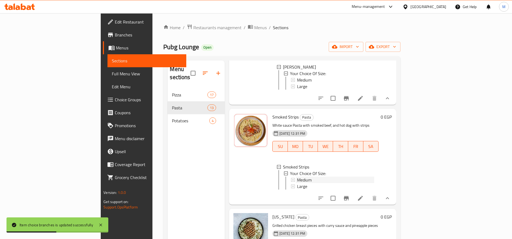
click at [297, 177] on span "Medium" at bounding box center [304, 180] width 15 height 6
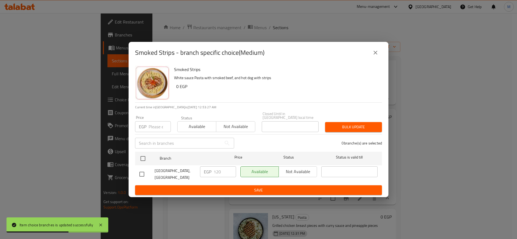
click at [160, 130] on div "Price EGP Price" at bounding box center [153, 124] width 42 height 23
click at [160, 130] on input "number" at bounding box center [160, 126] width 22 height 11
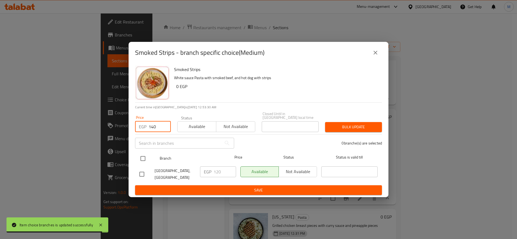
type input "140"
click at [143, 153] on input "checkbox" at bounding box center [142, 158] width 11 height 11
checkbox input "true"
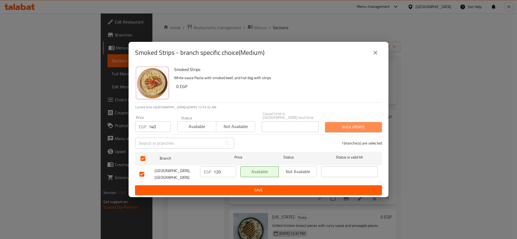
click at [338, 124] on span "Bulk update" at bounding box center [353, 127] width 48 height 7
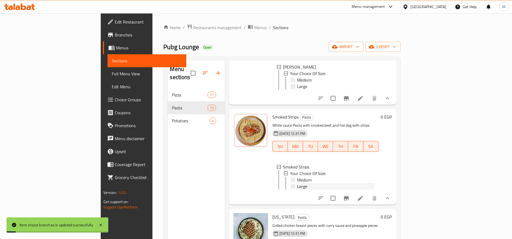
click at [297, 183] on div "Large" at bounding box center [335, 186] width 77 height 6
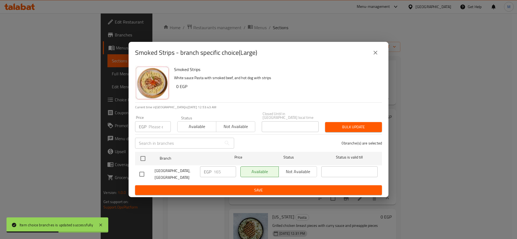
click at [158, 121] on input "number" at bounding box center [160, 126] width 22 height 11
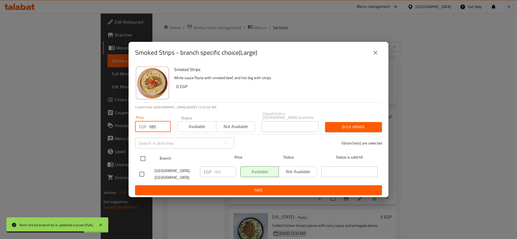
type input "185"
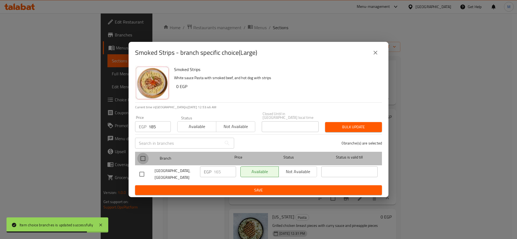
click at [143, 159] on input "checkbox" at bounding box center [142, 158] width 11 height 11
checkbox input "true"
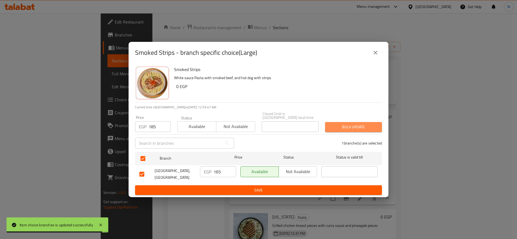
click at [344, 124] on span "Bulk update" at bounding box center [353, 127] width 48 height 7
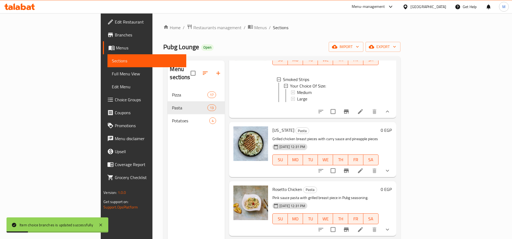
scroll to position [481, 0]
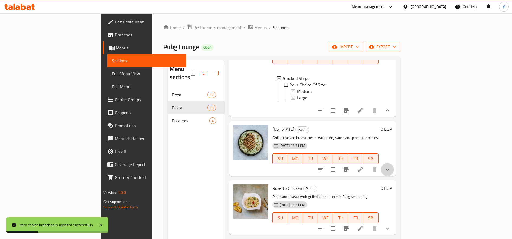
click at [394, 163] on button "show more" at bounding box center [387, 169] width 13 height 13
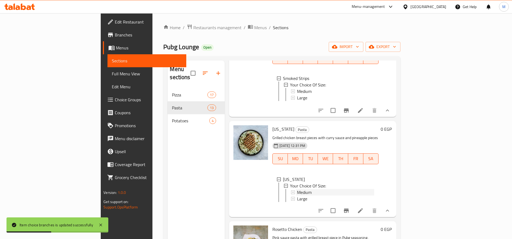
click at [297, 189] on span "Medium" at bounding box center [304, 192] width 15 height 6
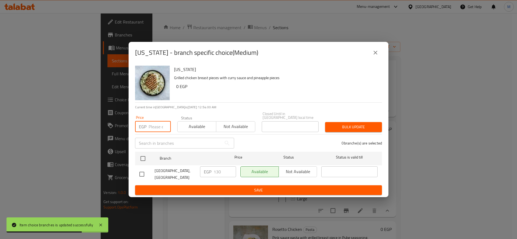
click at [155, 122] on input "number" at bounding box center [160, 126] width 22 height 11
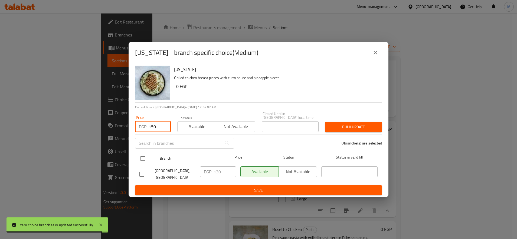
type input "150"
click at [142, 157] on input "checkbox" at bounding box center [142, 158] width 11 height 11
checkbox input "true"
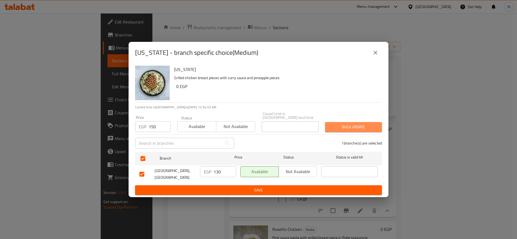
click at [370, 127] on span "Bulk update" at bounding box center [353, 127] width 48 height 7
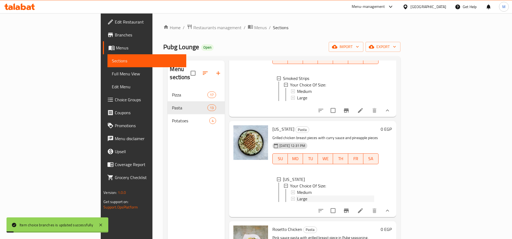
click at [297, 196] on span "Large" at bounding box center [302, 199] width 10 height 6
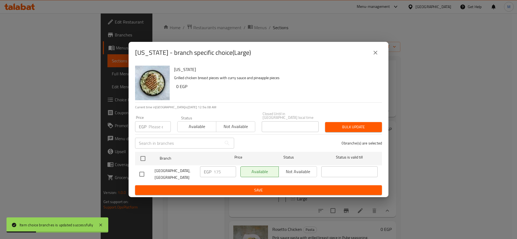
click at [151, 126] on input "number" at bounding box center [160, 126] width 22 height 11
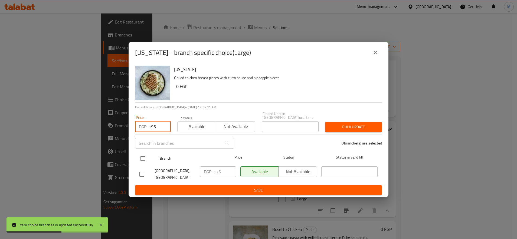
type input "195"
click at [142, 158] on input "checkbox" at bounding box center [142, 158] width 11 height 11
checkbox input "true"
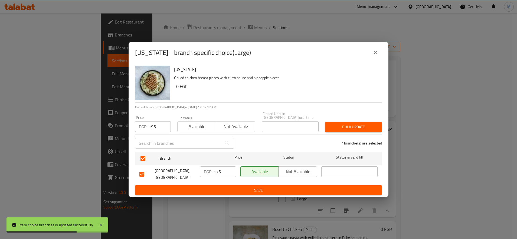
click at [351, 119] on div "Bulk update" at bounding box center [353, 127] width 63 height 17
click at [351, 125] on span "Bulk update" at bounding box center [353, 127] width 48 height 7
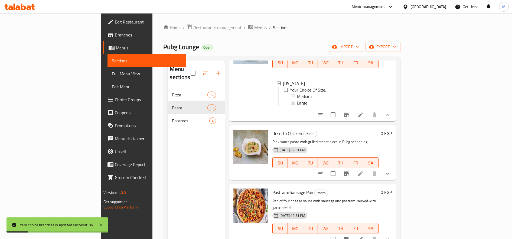
scroll to position [578, 0]
click at [390, 170] on icon "show more" at bounding box center [387, 173] width 6 height 6
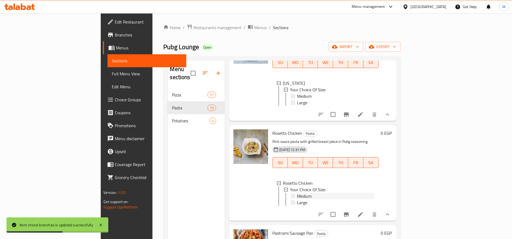
click at [297, 193] on span "Medium" at bounding box center [304, 196] width 15 height 6
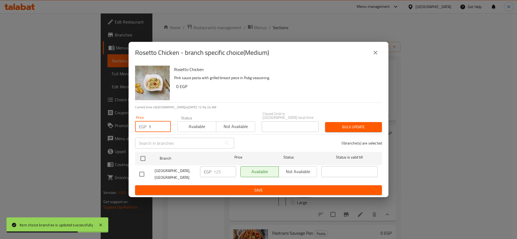
click at [153, 122] on input "1" at bounding box center [160, 126] width 22 height 11
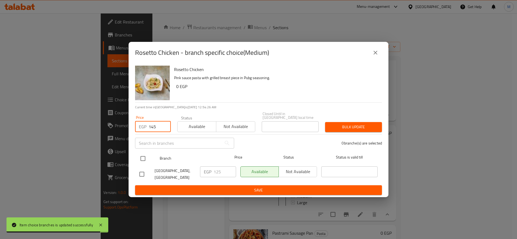
type input "145"
click at [143, 156] on input "checkbox" at bounding box center [142, 158] width 11 height 11
checkbox input "true"
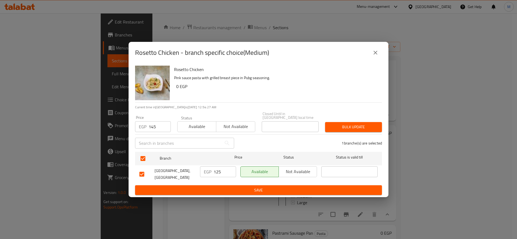
click at [369, 134] on div "1 branche(s) are selected" at bounding box center [311, 143] width 148 height 19
click at [369, 125] on span "Bulk update" at bounding box center [353, 127] width 48 height 7
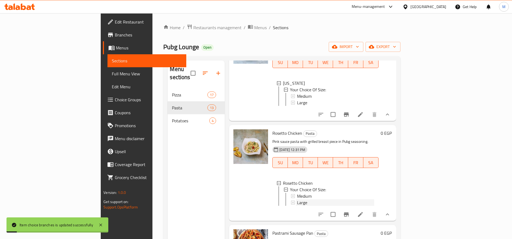
click at [297, 200] on div "Large" at bounding box center [335, 203] width 77 height 6
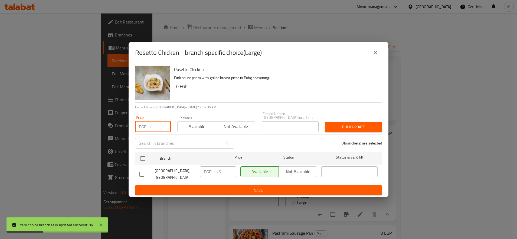
click at [155, 124] on input "1" at bounding box center [160, 126] width 22 height 11
type input "195"
click at [143, 165] on div "[GEOGRAPHIC_DATA], [GEOGRAPHIC_DATA]" at bounding box center [167, 175] width 61 height 20
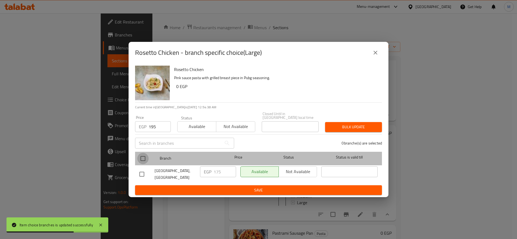
click at [144, 157] on input "checkbox" at bounding box center [142, 158] width 11 height 11
checkbox input "true"
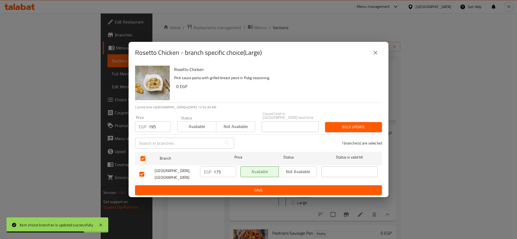
click at [350, 126] on span "Bulk update" at bounding box center [353, 127] width 48 height 7
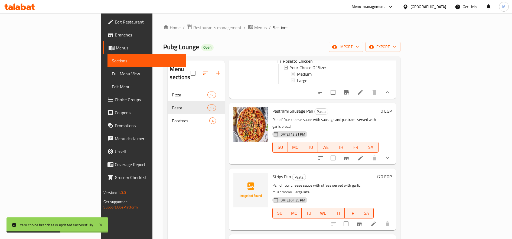
scroll to position [699, 0]
click at [368, 154] on li at bounding box center [360, 159] width 15 height 10
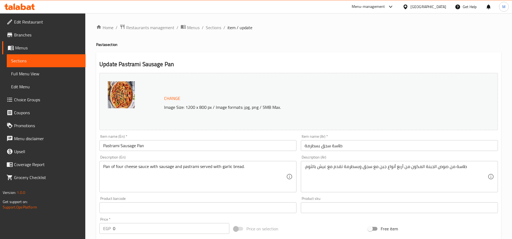
click at [340, 149] on input "طاسة سجق بسطرمة" at bounding box center [399, 145] width 197 height 11
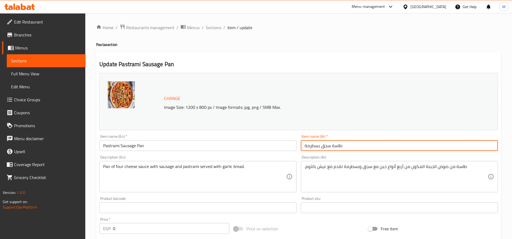
click at [340, 149] on input "طاسة سجق بسطرمة" at bounding box center [399, 145] width 197 height 11
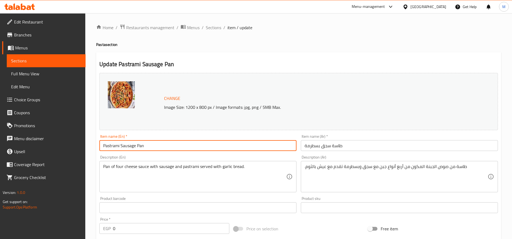
click at [210, 148] on input "Pastrami Sausage Pan" at bounding box center [197, 145] width 197 height 11
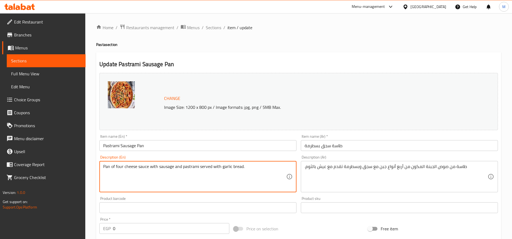
click at [254, 168] on textarea "Pan of four cheese sauce with sausage and pastrami served with garlic bread." at bounding box center [194, 177] width 183 height 26
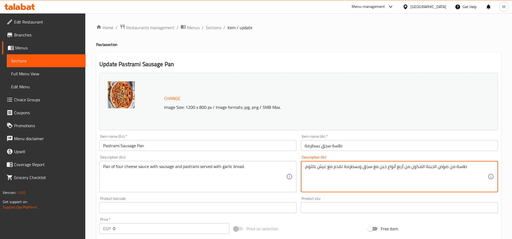
click at [342, 169] on textarea ".طاسة من صوص الجبنة المكون من أربع أنواع جبن مع سجق وبسطرمة تقدم مع عيش بالثوم" at bounding box center [395, 177] width 183 height 26
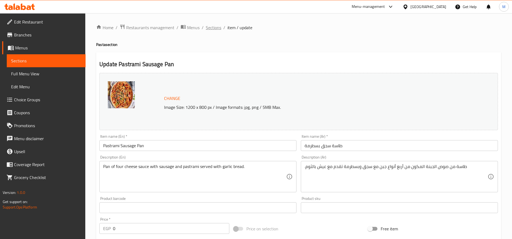
click at [215, 25] on span "Sections" at bounding box center [213, 27] width 15 height 6
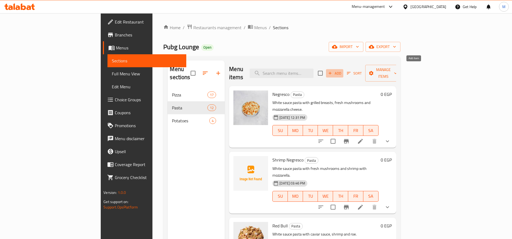
click at [342, 70] on span "Add" at bounding box center [334, 73] width 15 height 6
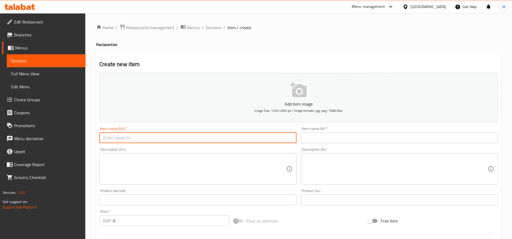
click at [242, 136] on input "text" at bounding box center [197, 138] width 197 height 11
paste input "Pastrami Sausage Pan"
type input "Pastrami Sausage Pan"
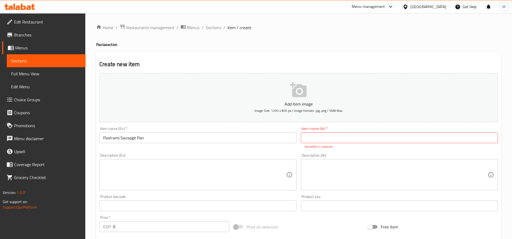
click at [392, 134] on input "text" at bounding box center [399, 138] width 197 height 11
paste input "طاسة سجق بسطرمة"
type input "طاسة سجق بسطرمة"
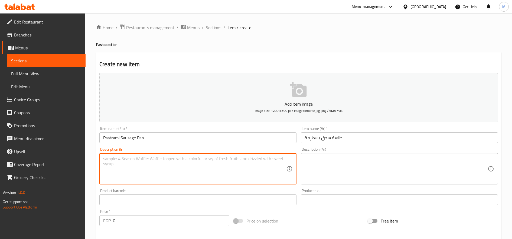
paste textarea "Pan of four cheese sauce with sausage and pastrami served with garlic bread."
type textarea "Pan of four cheese sauce with sausage and pastrami served with garlic bread."
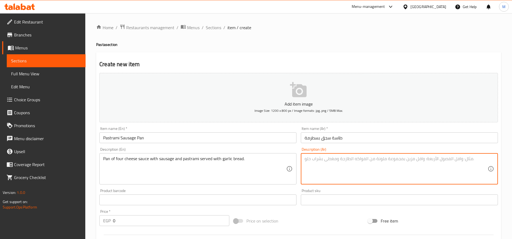
click at [405, 167] on textarea at bounding box center [395, 169] width 183 height 26
paste textarea ".طاسة من صوص الجبنة المكون من أربع أنواع جبن مع سجق وبسطرمة تقدم مع عيش بالثوم"
type textarea ".طاسة من صوص الجبنة المكون من أربع أنواع جبن مع سجق وبسطرمة تقدم مع عيش بالثوم"
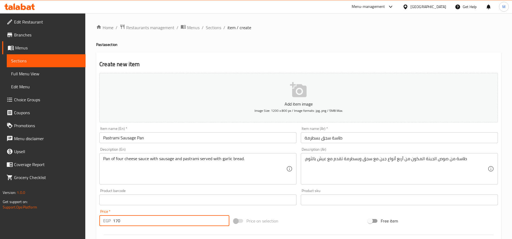
type input "170"
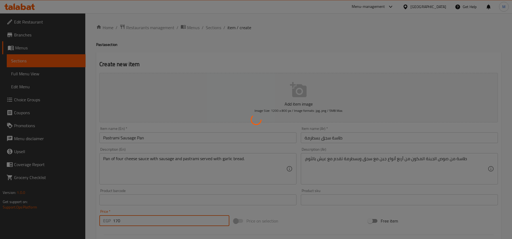
type input "0"
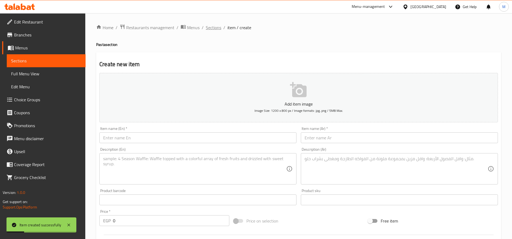
click at [216, 26] on span "Sections" at bounding box center [213, 27] width 15 height 6
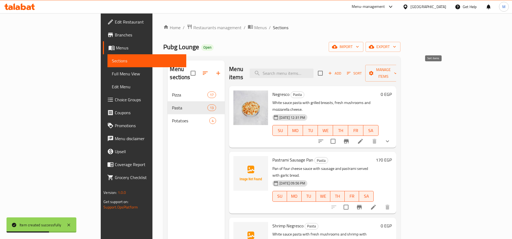
click at [362, 70] on span "Sort" at bounding box center [354, 73] width 15 height 6
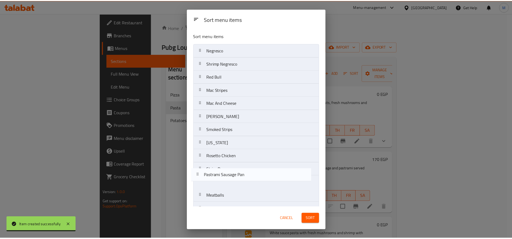
scroll to position [11, 0]
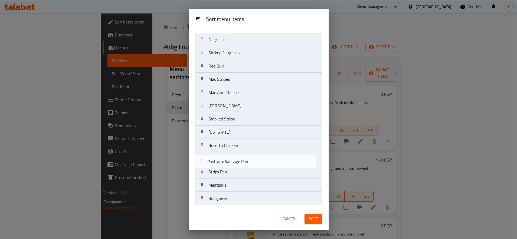
drag, startPoint x: 201, startPoint y: 65, endPoint x: 201, endPoint y: 174, distance: 109.1
click at [201, 174] on nav "Negresco Pastrami Sausage Pan Shrimp Negresco Red Bull Mac Stripes Mac And Chee…" at bounding box center [258, 119] width 127 height 173
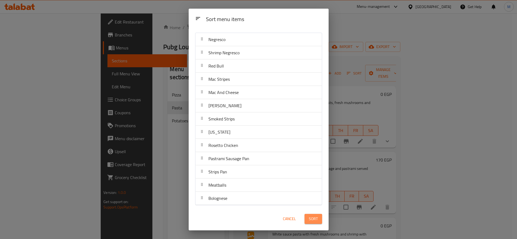
click at [311, 220] on span "Sort" at bounding box center [313, 219] width 9 height 7
click at [311, 220] on div "Sort" at bounding box center [313, 219] width 24 height 17
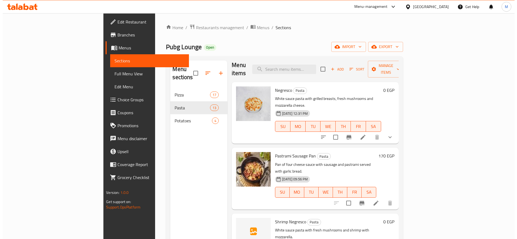
scroll to position [4, 0]
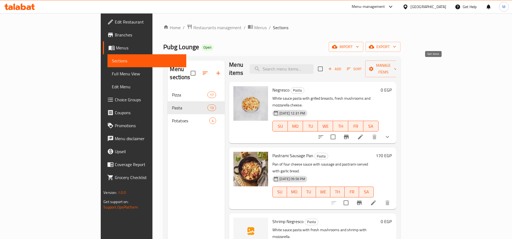
click at [351, 67] on icon "button" at bounding box center [348, 69] width 5 height 5
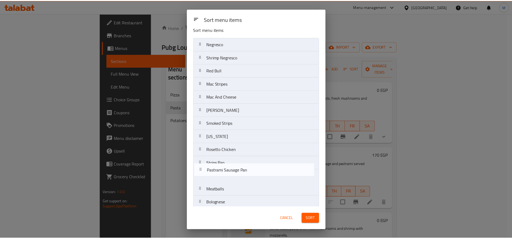
scroll to position [11, 0]
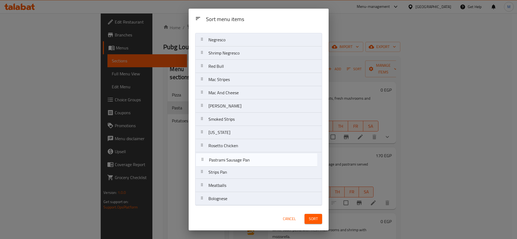
drag, startPoint x: 206, startPoint y: 64, endPoint x: 207, endPoint y: 163, distance: 98.8
click at [207, 163] on nav "Negresco Pastrami Sausage Pan Shrimp Negresco Red Bull Mac Stripes Mac And Chee…" at bounding box center [258, 119] width 127 height 173
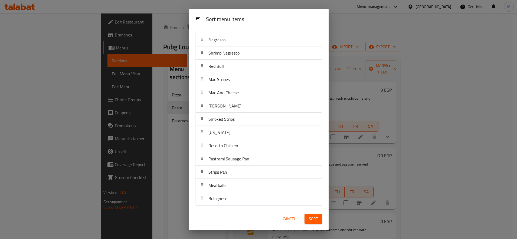
click at [315, 219] on span "Sort" at bounding box center [313, 219] width 9 height 7
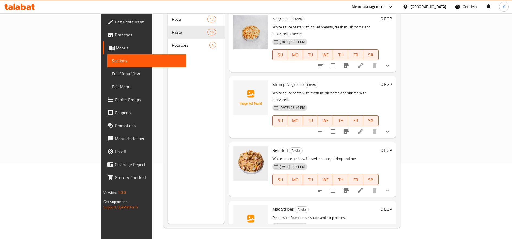
scroll to position [0, 0]
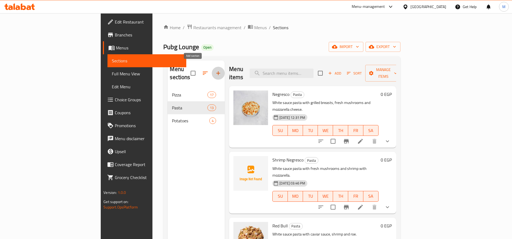
click at [212, 67] on button "button" at bounding box center [218, 73] width 13 height 13
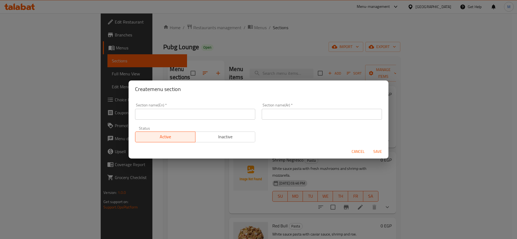
click at [319, 113] on input "text" at bounding box center [322, 114] width 120 height 11
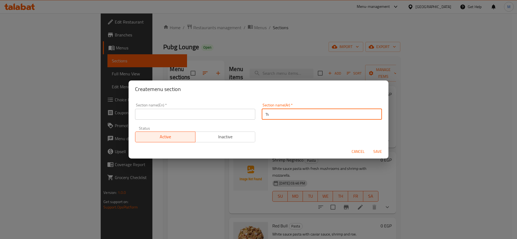
type input "'"
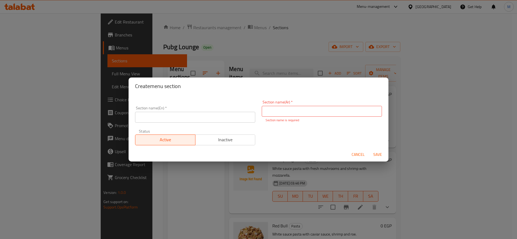
click at [319, 113] on input "text" at bounding box center [322, 111] width 120 height 11
type input "طاسات"
click at [202, 121] on div "Section name(En)   * Section name(En) *" at bounding box center [195, 114] width 127 height 23
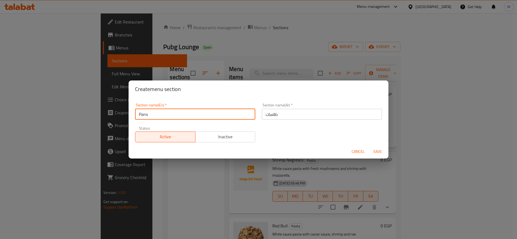
type input "Pans"
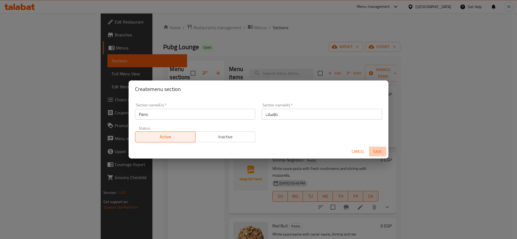
click at [380, 153] on span "Save" at bounding box center [377, 152] width 13 height 7
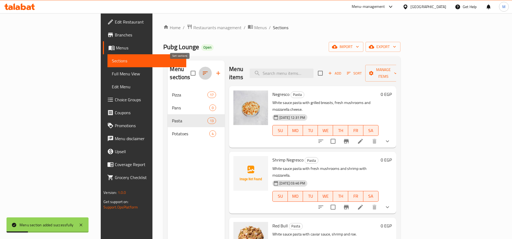
click at [202, 70] on icon "button" at bounding box center [205, 73] width 6 height 6
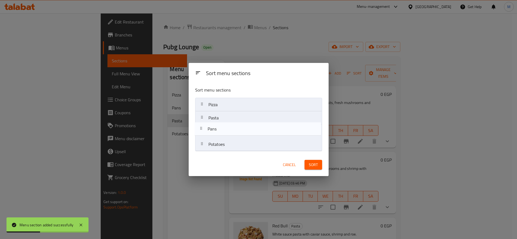
drag, startPoint x: 202, startPoint y: 119, endPoint x: 201, endPoint y: 133, distance: 14.2
click at [201, 133] on nav "Pizza Pans Pasta Potatoes" at bounding box center [258, 125] width 127 height 54
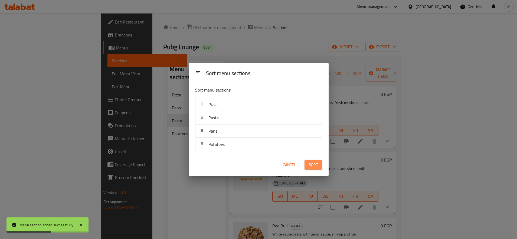
click at [308, 163] on button "Sort" at bounding box center [313, 165] width 18 height 10
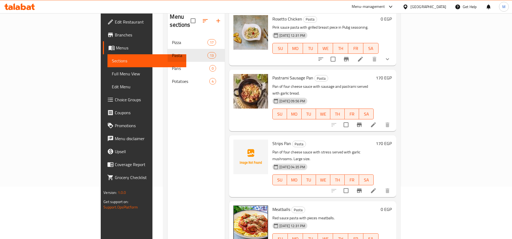
scroll to position [516, 0]
click at [351, 186] on input "checkbox" at bounding box center [345, 191] width 11 height 11
checkbox input "true"
click at [351, 120] on input "checkbox" at bounding box center [345, 125] width 11 height 11
checkbox input "true"
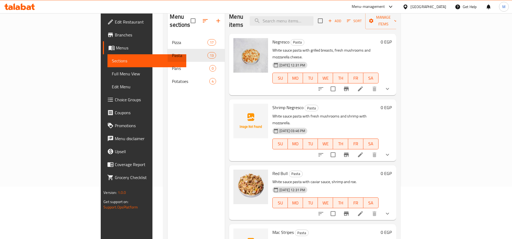
scroll to position [0, 0]
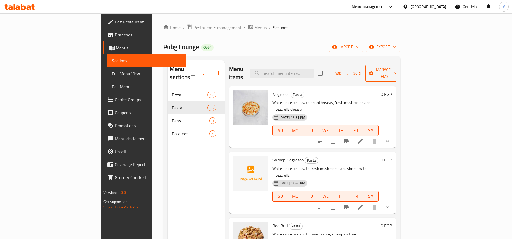
click at [401, 65] on button "Manage items" at bounding box center [383, 73] width 36 height 17
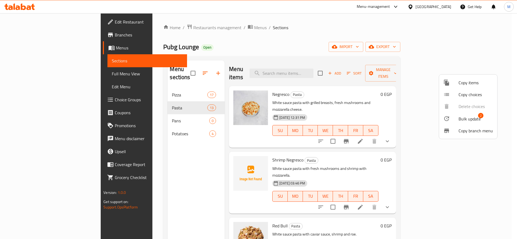
click at [472, 117] on span "Bulk update" at bounding box center [469, 119] width 22 height 6
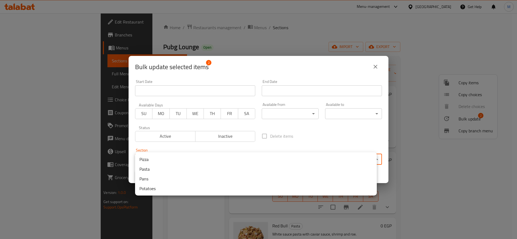
click at [234, 155] on body "​ Menu-management [GEOGRAPHIC_DATA] Get Help M Edit Restaurant Branches Menus S…" at bounding box center [258, 126] width 517 height 226
click at [196, 180] on li "Pans" at bounding box center [256, 179] width 242 height 10
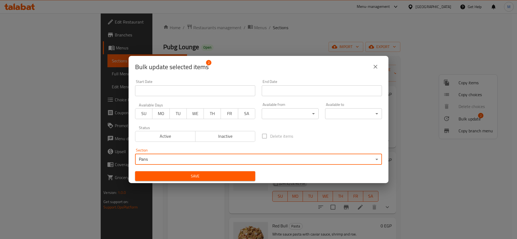
click at [228, 178] on span "Save" at bounding box center [194, 176] width 111 height 7
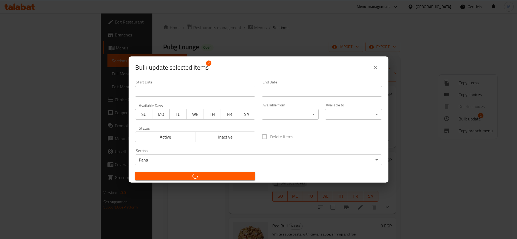
checkbox input "false"
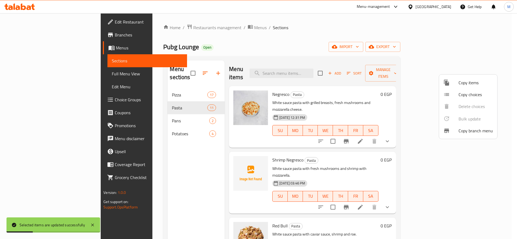
click at [144, 138] on div at bounding box center [258, 119] width 517 height 239
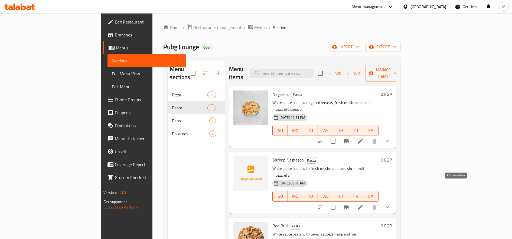
click at [363, 204] on icon at bounding box center [360, 207] width 6 height 6
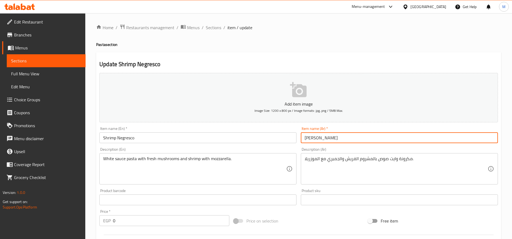
click at [364, 138] on input "[PERSON_NAME]" at bounding box center [399, 138] width 197 height 11
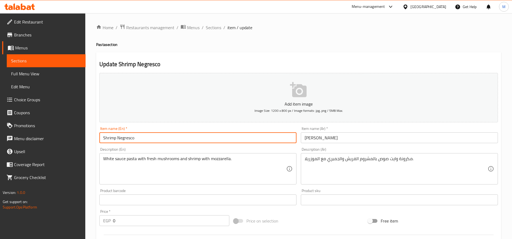
click at [146, 136] on input "Shrimp Negresco" at bounding box center [197, 138] width 197 height 11
click at [216, 29] on span "Sections" at bounding box center [213, 27] width 15 height 6
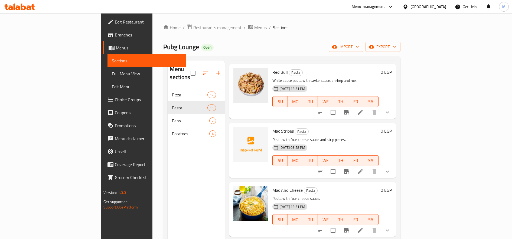
scroll to position [154, 0]
click at [272, 127] on span "Mac Stripes" at bounding box center [282, 131] width 21 height 8
copy h6 "Mac Stripes"
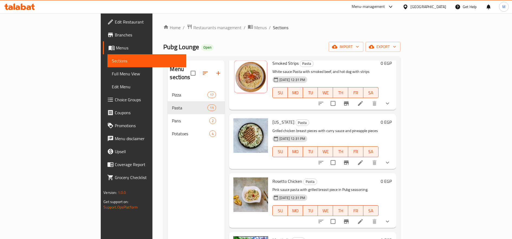
scroll to position [405, 0]
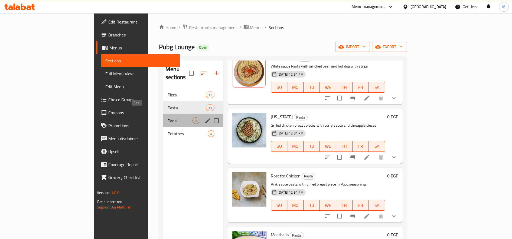
click at [167, 118] on span "Pans" at bounding box center [179, 121] width 25 height 6
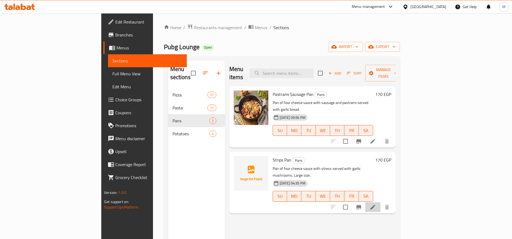
click at [380, 203] on li at bounding box center [372, 208] width 15 height 10
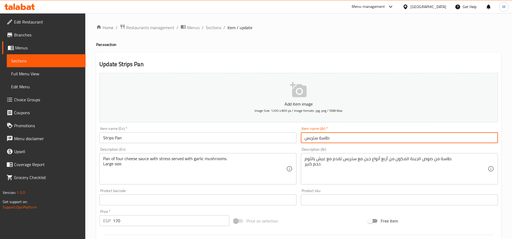
click at [354, 140] on input "طاسة ستربس" at bounding box center [399, 138] width 197 height 11
click at [214, 25] on span "Sections" at bounding box center [213, 27] width 15 height 6
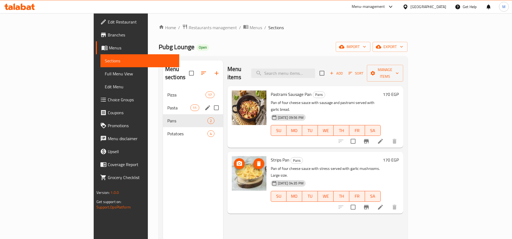
click at [163, 92] on div "Pizza 17" at bounding box center [193, 94] width 60 height 13
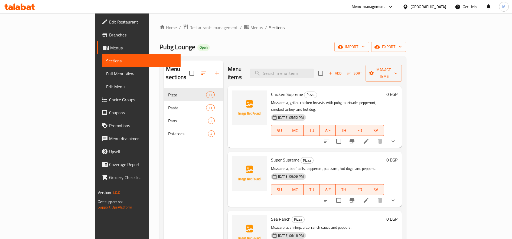
click at [369, 138] on icon at bounding box center [366, 141] width 6 height 6
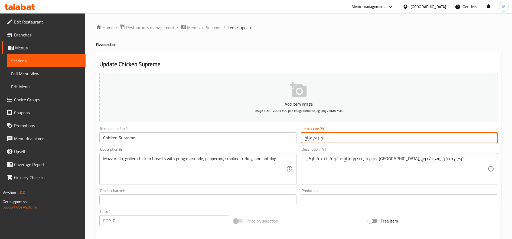
click at [360, 138] on input "سوبريم فراخ" at bounding box center [399, 138] width 197 height 11
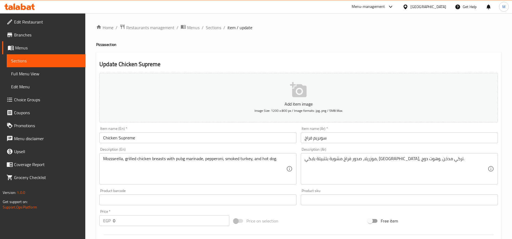
click at [378, 142] on input "سوبريم فراخ" at bounding box center [399, 138] width 197 height 11
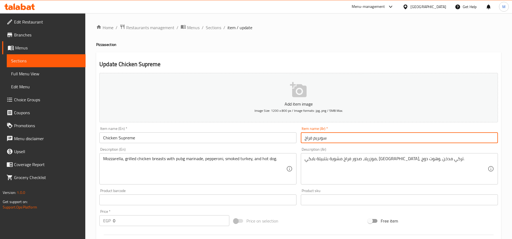
paste input "[PERSON_NAME]"
type input "[PERSON_NAME] فراخ"
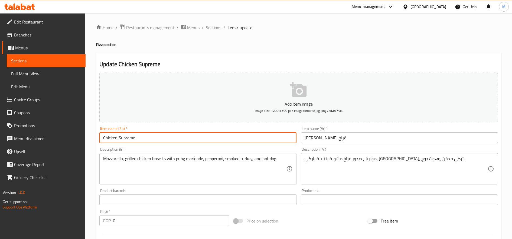
click at [219, 137] on input "Chicken Supreme" at bounding box center [197, 138] width 197 height 11
paste input "Pizza"
type input "Chicken Supreme Pizza"
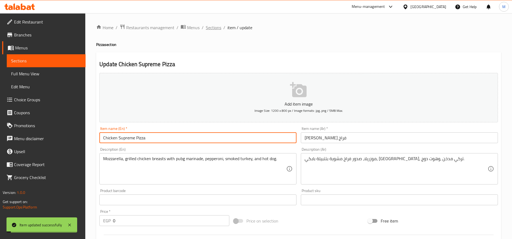
click at [215, 27] on span "Sections" at bounding box center [213, 27] width 15 height 6
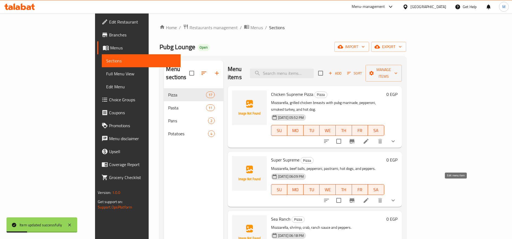
click at [369, 198] on icon at bounding box center [366, 201] width 6 height 6
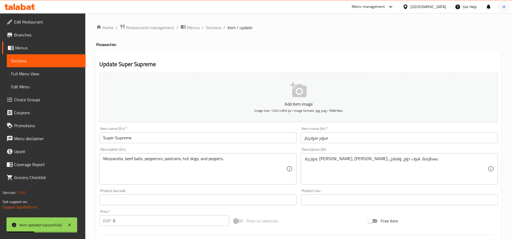
click at [178, 139] on input "Super Supreme" at bounding box center [197, 138] width 197 height 11
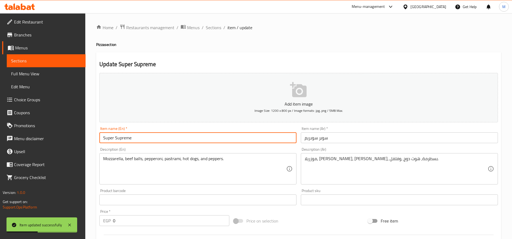
paste input "Pizza"
type input "Super Supreme Pizza"
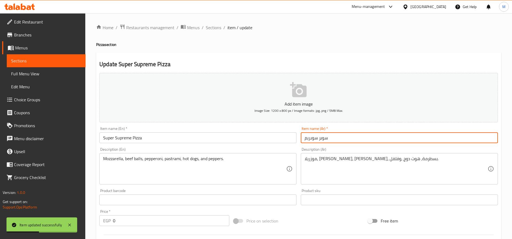
click at [373, 135] on input "سوبر سوبريم" at bounding box center [399, 138] width 197 height 11
paste input "[PERSON_NAME]"
type input "بيتزا سوبر سوبريم"
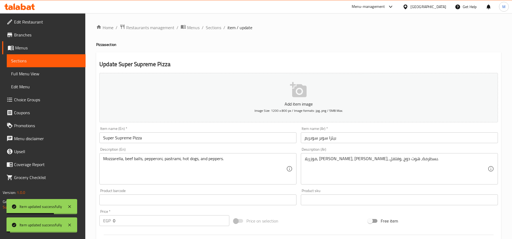
click at [204, 25] on ol "Home / Restaurants management / Menus / Sections / item / update" at bounding box center [298, 27] width 405 height 7
click at [210, 28] on span "Sections" at bounding box center [213, 27] width 15 height 6
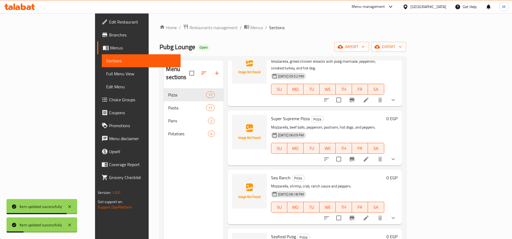
scroll to position [58, 0]
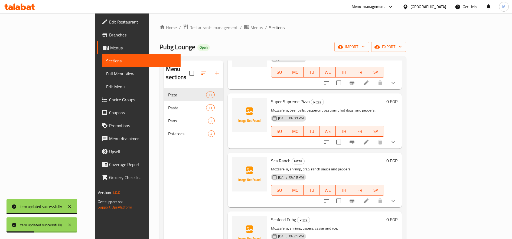
click at [369, 198] on icon at bounding box center [366, 201] width 6 height 6
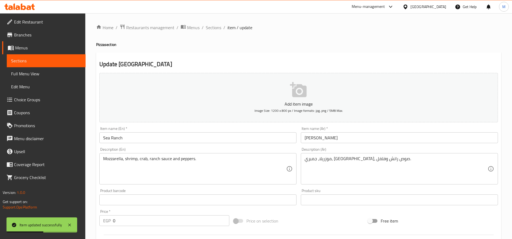
click at [365, 138] on input "[PERSON_NAME]" at bounding box center [399, 138] width 197 height 11
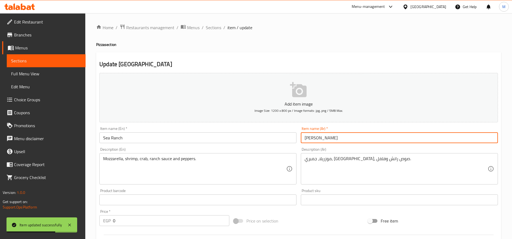
paste input "[PERSON_NAME]"
type input "بيتزا سى رانش"
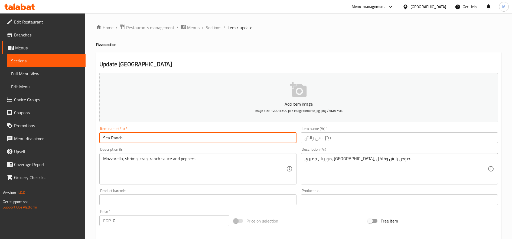
click at [243, 141] on input "Sea Ranch" at bounding box center [197, 138] width 197 height 11
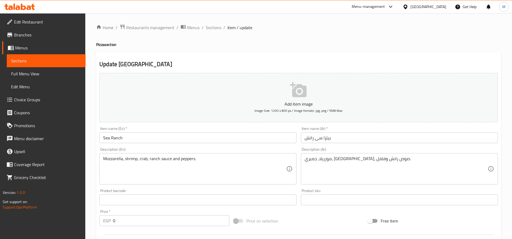
click at [201, 141] on input "Sea Ranch" at bounding box center [197, 138] width 197 height 11
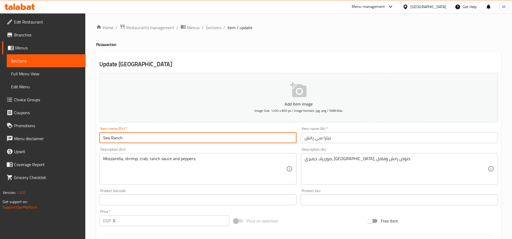
paste input "Pizza"
type input "Sea Ranch Pizza"
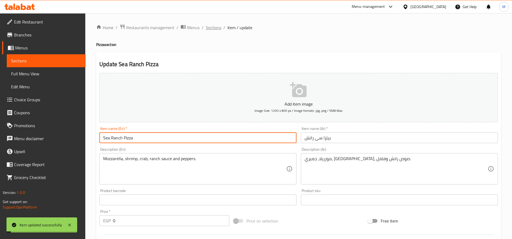
click at [216, 25] on span "Sections" at bounding box center [213, 27] width 15 height 6
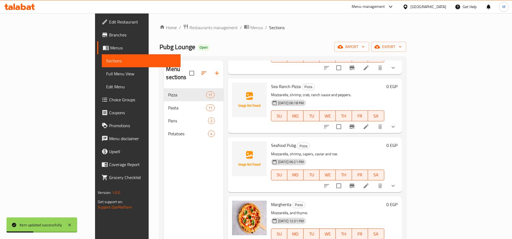
scroll to position [134, 0]
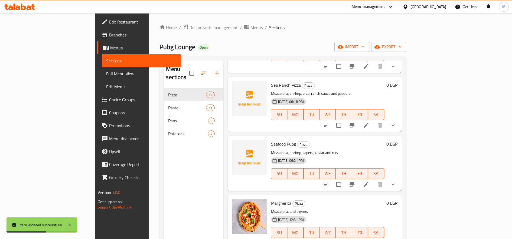
click at [369, 182] on icon at bounding box center [366, 185] width 6 height 6
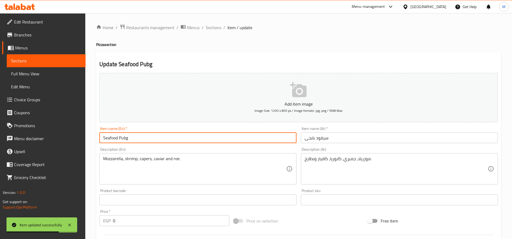
click at [248, 136] on input "Seafood Pubg" at bounding box center [197, 138] width 197 height 11
paste input "Pizza"
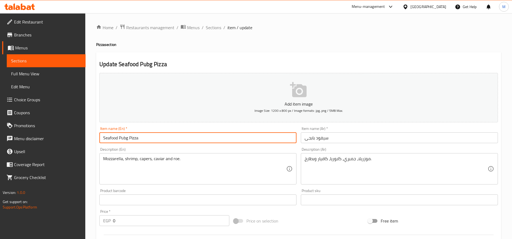
type input "Seafood Pubg Pizza"
click at [371, 140] on input "سيفود بابجى" at bounding box center [399, 138] width 197 height 11
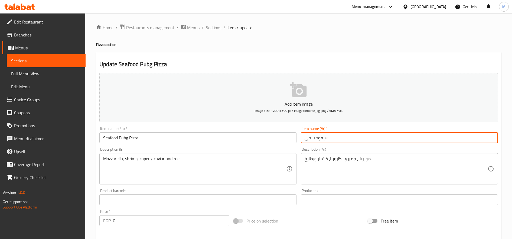
click at [381, 141] on input "سيفود بابجى" at bounding box center [399, 138] width 197 height 11
paste input "[PERSON_NAME]"
type input "بيتزا سيفود بابجى"
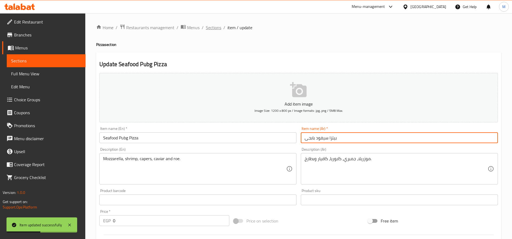
click at [214, 28] on span "Sections" at bounding box center [213, 27] width 15 height 6
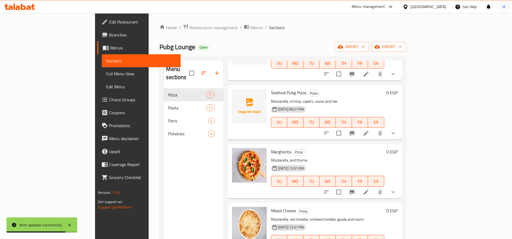
scroll to position [187, 0]
click at [373, 186] on li at bounding box center [365, 191] width 15 height 10
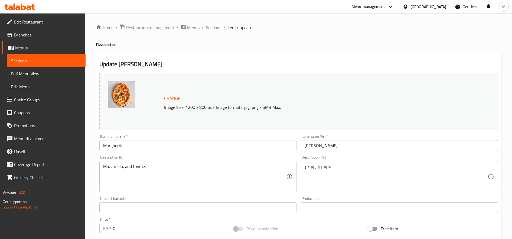
click at [338, 143] on input "[PERSON_NAME]" at bounding box center [399, 145] width 197 height 11
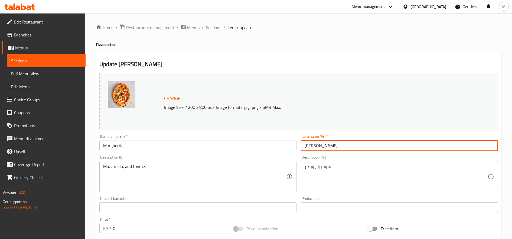
paste input "[PERSON_NAME]"
type input "[PERSON_NAME]"
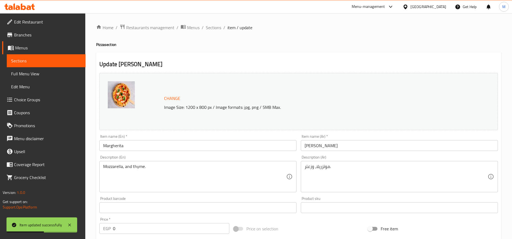
click at [175, 139] on div "Item name (En)   * [PERSON_NAME] name (En) *" at bounding box center [197, 143] width 197 height 17
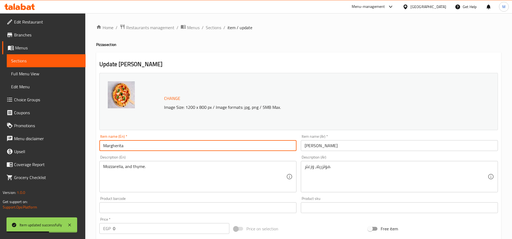
click at [172, 142] on input "Margherita" at bounding box center [197, 145] width 197 height 11
paste input "Pizza"
type input "[PERSON_NAME]"
click at [218, 28] on span "Sections" at bounding box center [213, 27] width 15 height 6
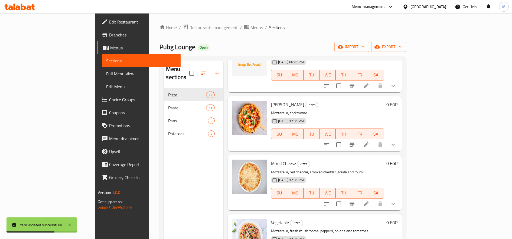
scroll to position [234, 0]
click at [369, 201] on icon at bounding box center [366, 204] width 6 height 6
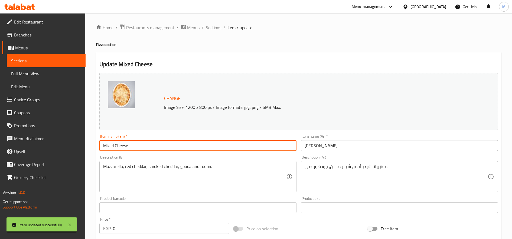
click at [203, 145] on input "Mixed Cheese" at bounding box center [197, 145] width 197 height 11
paste input "Pizza"
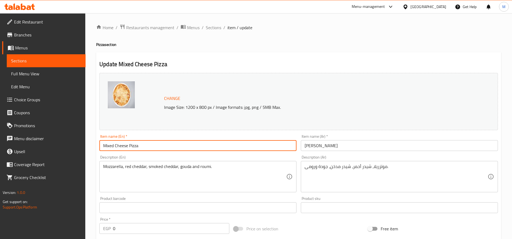
type input "Mixed Cheese Pizza"
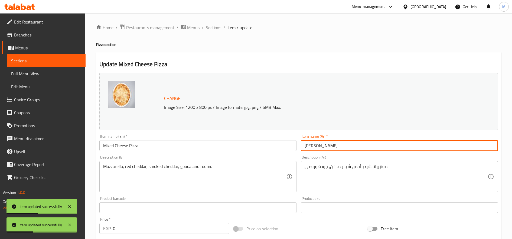
click at [343, 150] on input "[PERSON_NAME]" at bounding box center [399, 145] width 197 height 11
paste input "[PERSON_NAME]"
type input "بيتزا [PERSON_NAME]"
click at [210, 26] on span "Sections" at bounding box center [213, 27] width 15 height 6
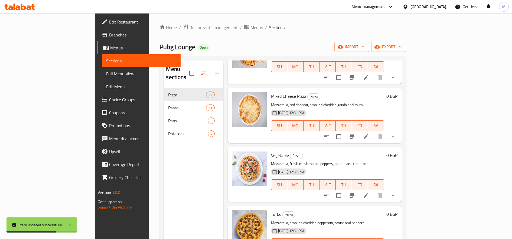
scroll to position [324, 0]
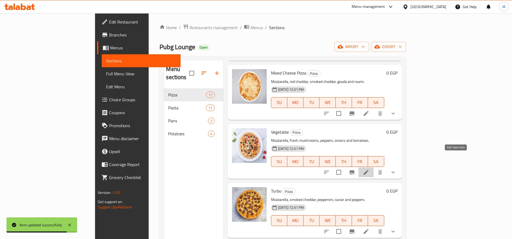
click at [369, 169] on icon at bounding box center [366, 172] width 6 height 6
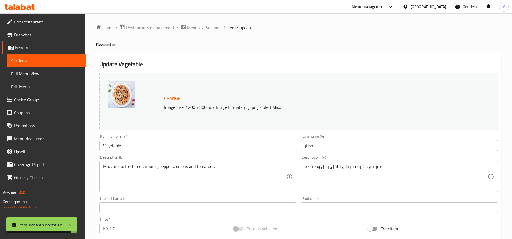
click at [345, 146] on input "خضار" at bounding box center [399, 145] width 197 height 11
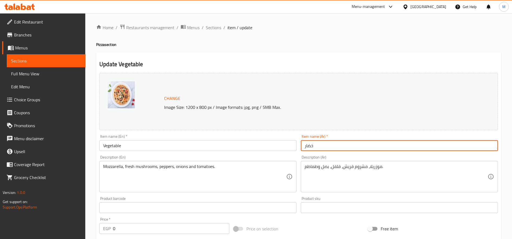
paste input "[PERSON_NAME]"
type input "بيتزا خضار"
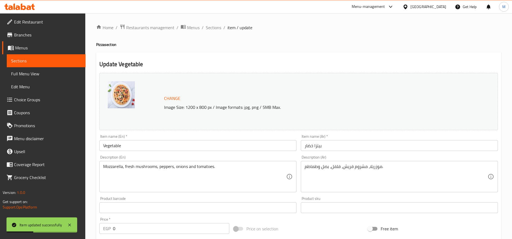
click at [223, 137] on div "Item name (En)   * Vegetable Item name (En) *" at bounding box center [197, 143] width 197 height 17
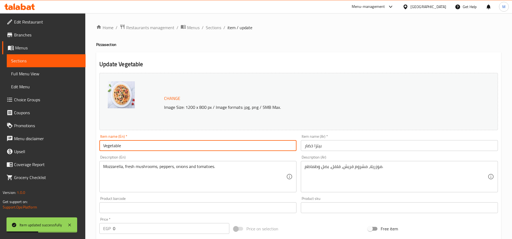
click at [219, 147] on input "Vegetable" at bounding box center [197, 145] width 197 height 11
paste input "Pizza"
type input "Vegetable Pizza"
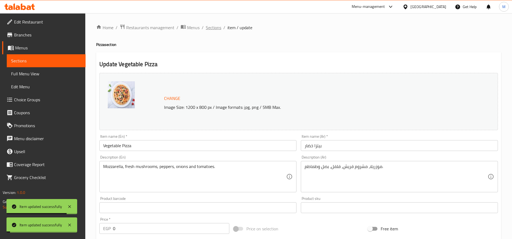
click at [218, 27] on span "Sections" at bounding box center [213, 27] width 15 height 6
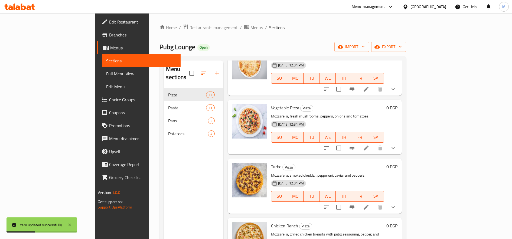
scroll to position [349, 0]
click at [369, 204] on icon at bounding box center [366, 207] width 6 height 6
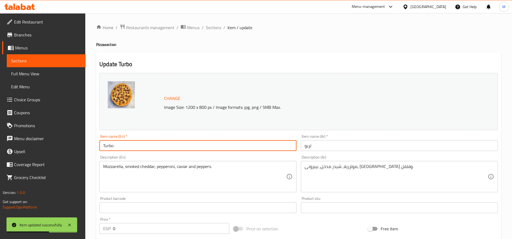
click at [169, 148] on input "Turbo" at bounding box center [197, 145] width 197 height 11
paste input "Pizza"
type input "Turbo Pizza"
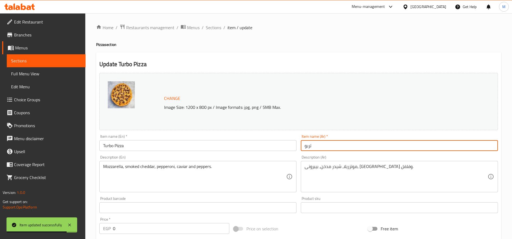
click at [333, 142] on input "تربو" at bounding box center [399, 145] width 197 height 11
click at [373, 147] on input "تربو" at bounding box center [399, 145] width 197 height 11
paste input "[PERSON_NAME]"
type input "تربو بيتزا"
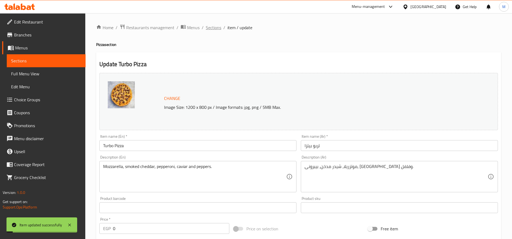
click at [213, 27] on span "Sections" at bounding box center [213, 27] width 15 height 6
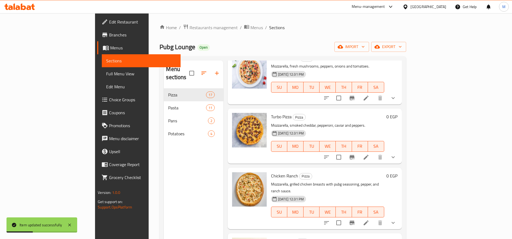
scroll to position [402, 0]
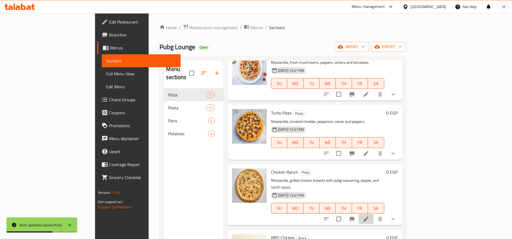
click at [373, 215] on li at bounding box center [365, 220] width 15 height 10
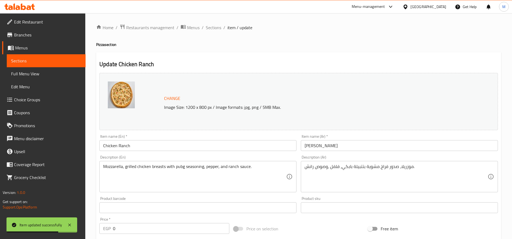
click at [364, 149] on input "[PERSON_NAME]" at bounding box center [399, 145] width 197 height 11
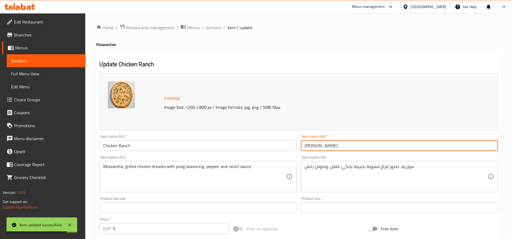
paste input "[PERSON_NAME]"
type input "بيتزا [PERSON_NAME]"
click at [212, 141] on input "Chicken Ranch" at bounding box center [197, 145] width 197 height 11
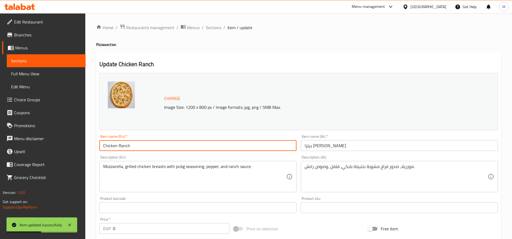
paste input "Pizza"
type input "Chicken Ranch Pizza"
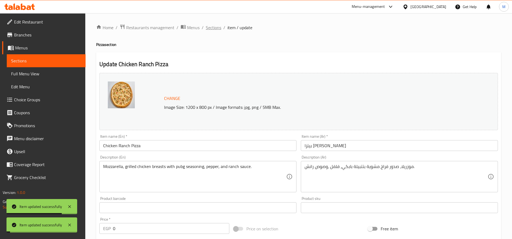
click at [218, 29] on span "Sections" at bounding box center [213, 27] width 15 height 6
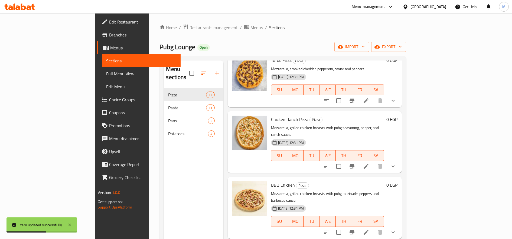
scroll to position [455, 0]
click at [369, 229] on icon at bounding box center [366, 232] width 6 height 6
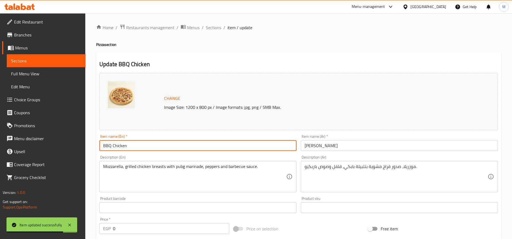
click at [188, 143] on input "BBQ Chicken" at bounding box center [197, 145] width 197 height 11
paste input "Pizza"
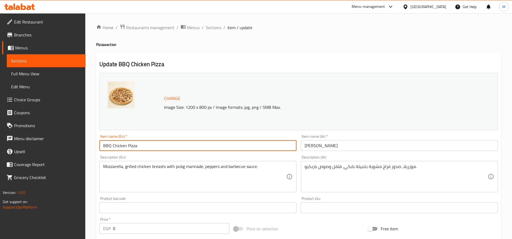
type input "BBQ Chicken Pizza"
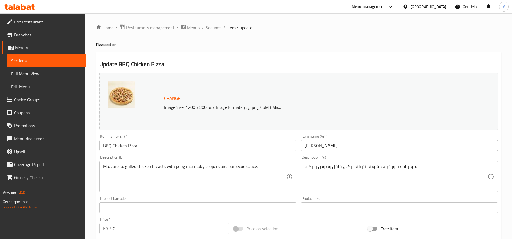
click at [403, 144] on input "[PERSON_NAME]" at bounding box center [399, 145] width 197 height 11
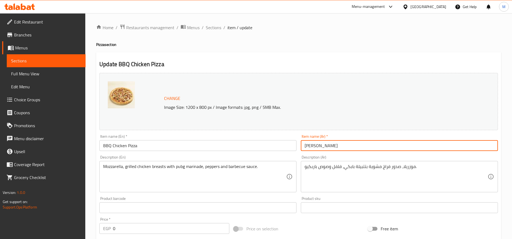
paste input "[PERSON_NAME]"
type input "[PERSON_NAME]"
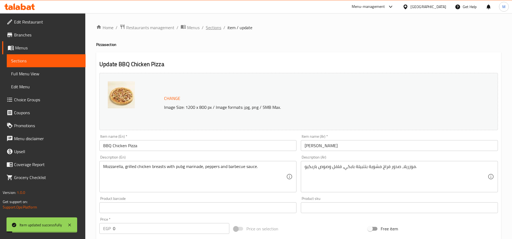
click at [212, 30] on span "Sections" at bounding box center [213, 27] width 15 height 6
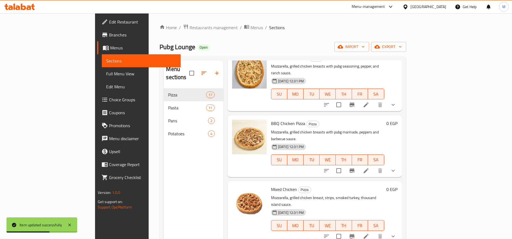
scroll to position [517, 0]
click at [373, 232] on li at bounding box center [365, 237] width 15 height 10
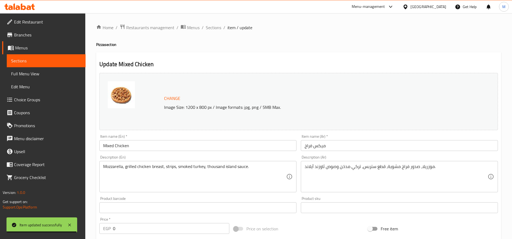
click at [182, 148] on input "Mixed Chicken" at bounding box center [197, 145] width 197 height 11
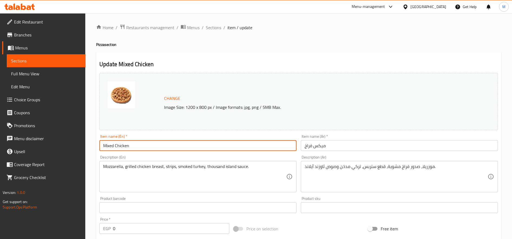
paste input "[PERSON_NAME]"
type input "Mixed Chicken"
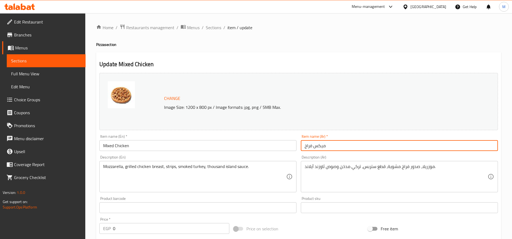
click at [335, 143] on input "ميكس فراخ" at bounding box center [399, 145] width 197 height 11
paste input "[PERSON_NAME]"
type input "بيتزا ميكس فراخ"
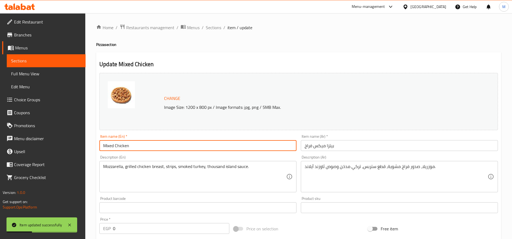
click at [182, 150] on input "Mixed Chicken" at bounding box center [197, 145] width 197 height 11
paste input "Pizza"
type input "Mixed Chicken Pizza"
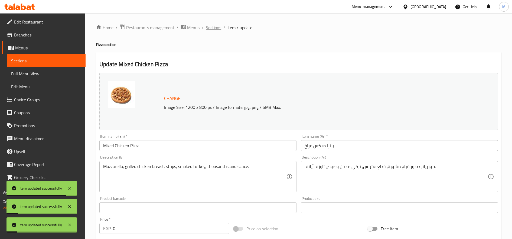
click at [216, 25] on span "Sections" at bounding box center [213, 27] width 15 height 6
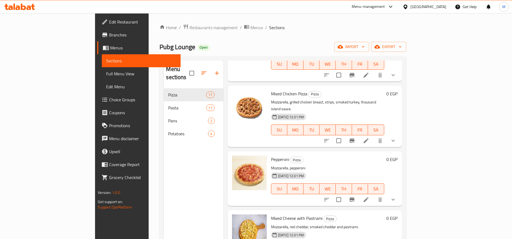
scroll to position [616, 0]
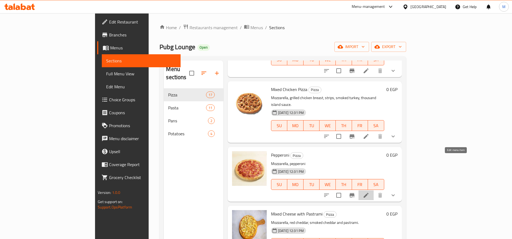
click at [369, 192] on icon at bounding box center [366, 195] width 6 height 6
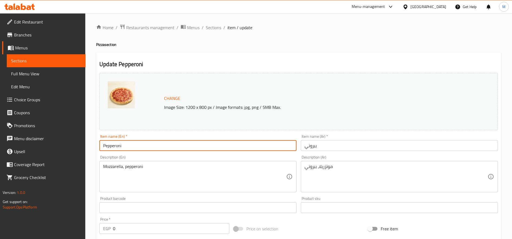
click at [194, 145] on input "Pepperoni" at bounding box center [197, 145] width 197 height 11
paste input "Pizza"
type input "Pepperoni Pizza"
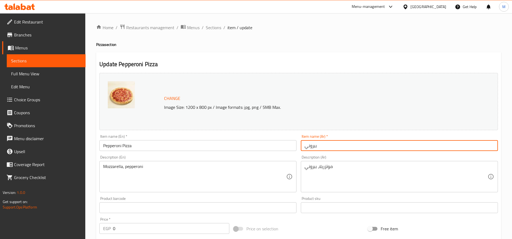
click at [328, 149] on input "ببروني" at bounding box center [399, 145] width 197 height 11
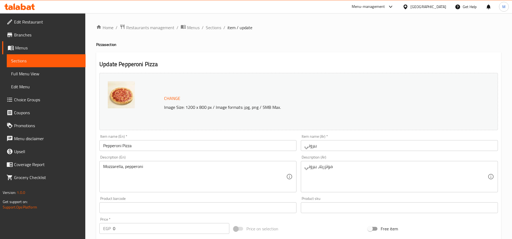
click at [374, 149] on input "ببروني" at bounding box center [399, 145] width 197 height 11
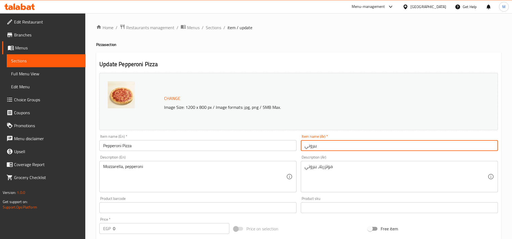
paste input "يتزاب"
type input "[PERSON_NAME]"
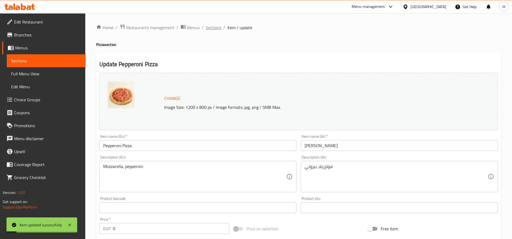
click at [215, 27] on span "Sections" at bounding box center [213, 27] width 15 height 6
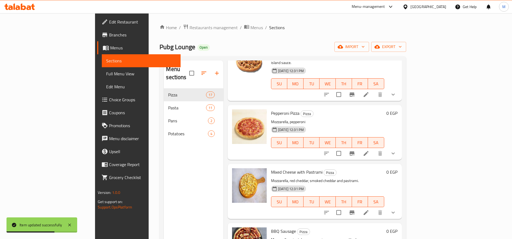
scroll to position [660, 0]
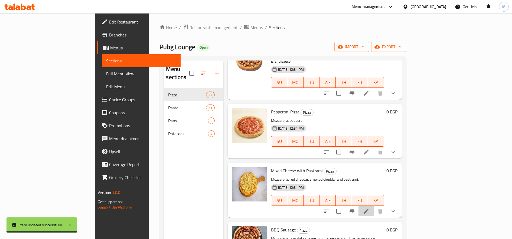
click at [373, 207] on li at bounding box center [365, 212] width 15 height 10
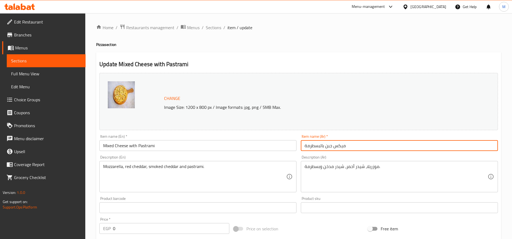
click at [350, 141] on input "ميكس جبن بالبسطرمة" at bounding box center [399, 145] width 197 height 11
paste input "[PERSON_NAME]"
type input "بيتزا ميكس جبن بالبسطرمة"
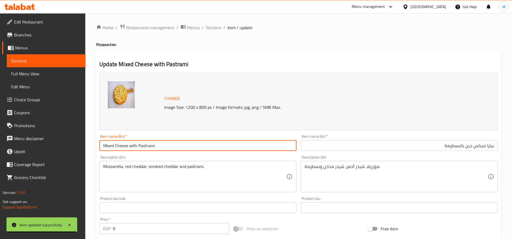
click at [212, 144] on input "Mixed Cheese with Pastrami" at bounding box center [197, 145] width 197 height 11
paste input "Pizza"
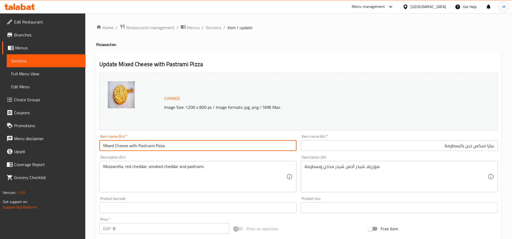
type input "Mixed Cheese with Pastrami Pizza"
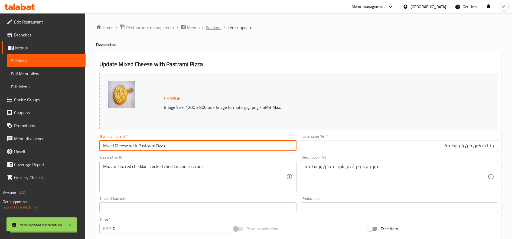
click at [209, 29] on span "Sections" at bounding box center [213, 27] width 15 height 6
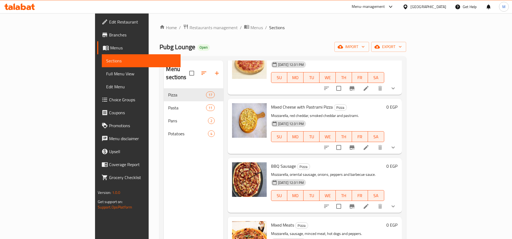
scroll to position [724, 0]
click at [369, 203] on icon at bounding box center [366, 206] width 6 height 6
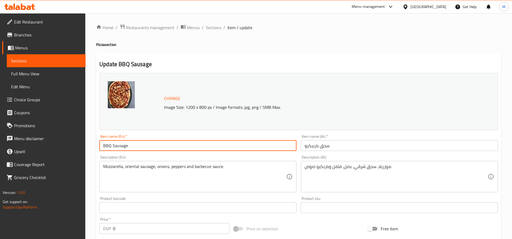
click at [172, 149] on input "BBQ Sausage" at bounding box center [197, 145] width 197 height 11
paste input "Pizza"
type input "BBQ Sausage Pizza"
click at [366, 142] on input "سجق باربيكيو" at bounding box center [399, 145] width 197 height 11
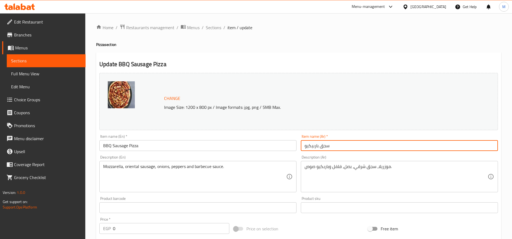
click at [396, 144] on input "سجق باربيكيو" at bounding box center [399, 145] width 197 height 11
paste input "[PERSON_NAME]"
type input "بيتزا سجق باربيكيو"
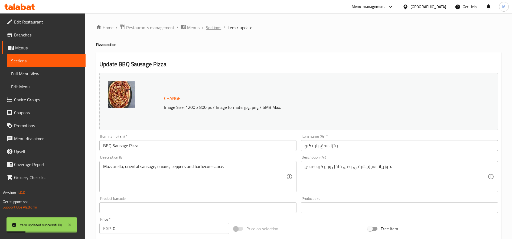
click at [216, 27] on span "Sections" at bounding box center [213, 27] width 15 height 6
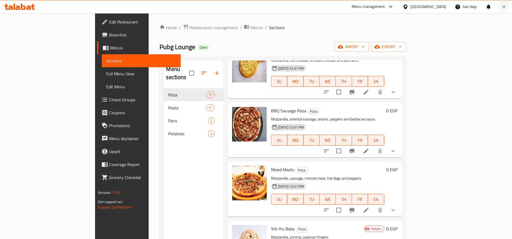
scroll to position [76, 0]
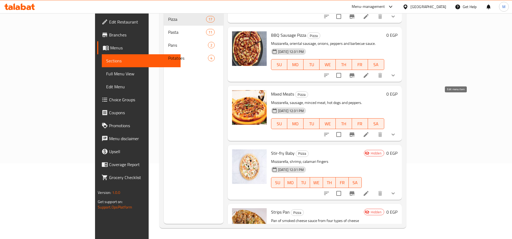
click at [369, 132] on icon at bounding box center [366, 135] width 6 height 6
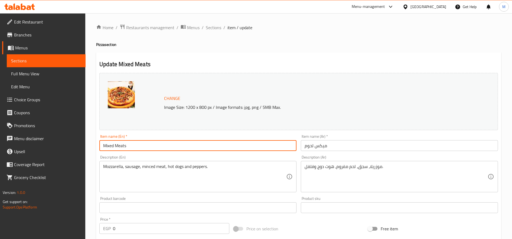
click at [163, 150] on input "Mixed Meats" at bounding box center [197, 145] width 197 height 11
paste input "[PERSON_NAME]"
type input "Mixed Meats"
click at [339, 146] on input "ميكس لحوم" at bounding box center [399, 145] width 197 height 11
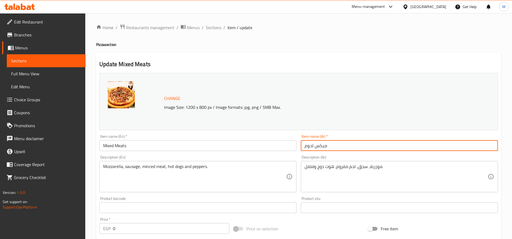
paste input "[PERSON_NAME]"
type input "بيتزا ميكس لحوم"
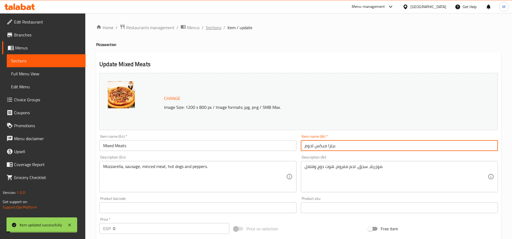
click at [216, 26] on span "Sections" at bounding box center [213, 27] width 15 height 6
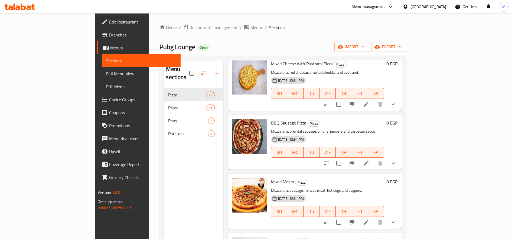
scroll to position [779, 0]
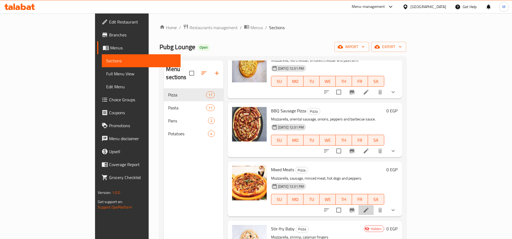
click at [373, 206] on li at bounding box center [365, 211] width 15 height 10
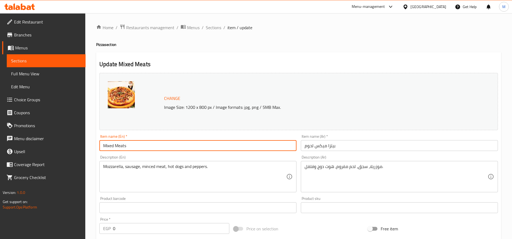
click at [215, 143] on input "Mixed Meats" at bounding box center [197, 145] width 197 height 11
paste input "[PERSON_NAME]"
click at [195, 146] on input "Mixed Meats" at bounding box center [197, 145] width 197 height 11
paste input "Pizza"
type input "Mixed Meats Pizza"
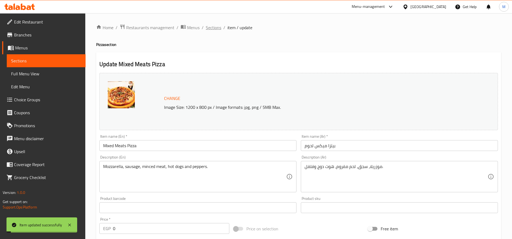
click at [217, 28] on span "Sections" at bounding box center [213, 27] width 15 height 6
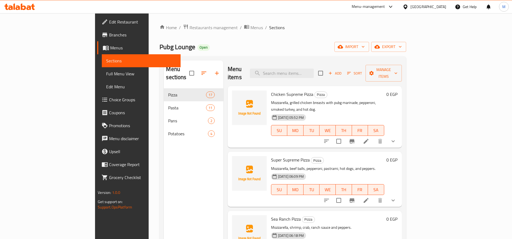
click at [362, 71] on span "Sort" at bounding box center [354, 73] width 15 height 6
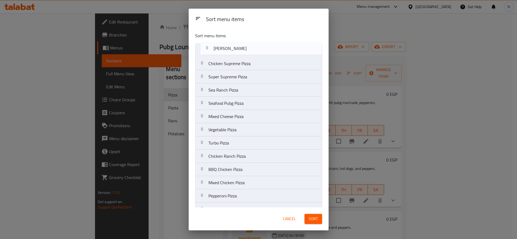
drag, startPoint x: 200, startPoint y: 106, endPoint x: 205, endPoint y: 50, distance: 56.8
click at [205, 50] on nav "Chicken Supreme Pizza Super Supreme Pizza Sea Ranch Pizza Seafood Pubg Pizza Ma…" at bounding box center [258, 157] width 127 height 226
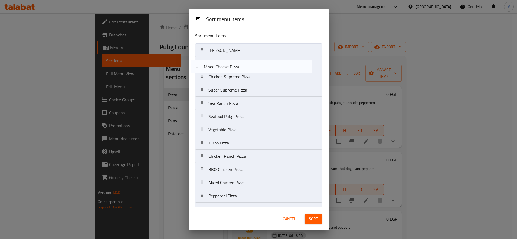
drag, startPoint x: 205, startPoint y: 116, endPoint x: 200, endPoint y: 59, distance: 56.8
click at [200, 59] on nav "Margherita Pizza Chicken Supreme Pizza Super Supreme Pizza Sea Ranch Pizza Seaf…" at bounding box center [258, 157] width 127 height 226
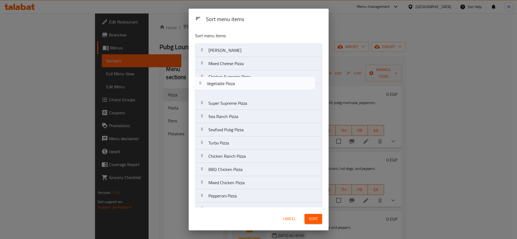
drag, startPoint x: 204, startPoint y: 132, endPoint x: 201, endPoint y: 77, distance: 55.5
click at [201, 77] on nav "Margherita Pizza Mixed Cheese Pizza Chicken Supreme Pizza Super Supreme Pizza S…" at bounding box center [258, 157] width 127 height 226
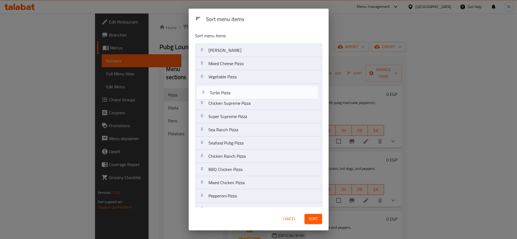
drag, startPoint x: 199, startPoint y: 143, endPoint x: 201, endPoint y: 90, distance: 52.2
click at [201, 90] on nav "Margherita Pizza Mixed Cheese Pizza Vegetable Pizza Chicken Supreme Pizza Super…" at bounding box center [258, 157] width 127 height 226
drag, startPoint x: 203, startPoint y: 157, endPoint x: 197, endPoint y: 99, distance: 57.9
click at [197, 99] on nav "Margherita Pizza Mixed Cheese Pizza Vegetable Pizza Turbo Pizza Chicken Supreme…" at bounding box center [258, 157] width 127 height 226
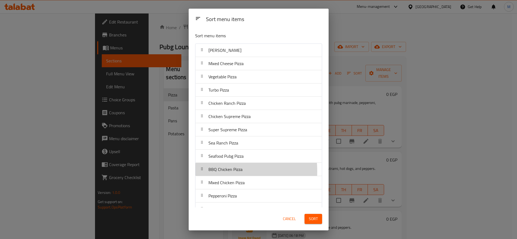
scroll to position [0, 0]
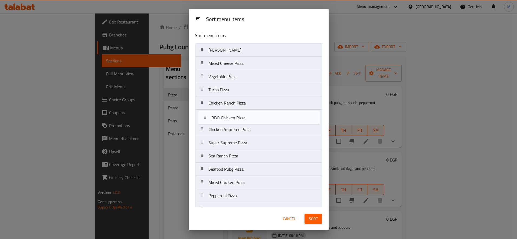
drag, startPoint x: 201, startPoint y: 172, endPoint x: 204, endPoint y: 117, distance: 54.7
click at [204, 117] on nav "Margherita Pizza Mixed Cheese Pizza Vegetable Pizza Turbo Pizza Chicken Ranch P…" at bounding box center [258, 156] width 127 height 226
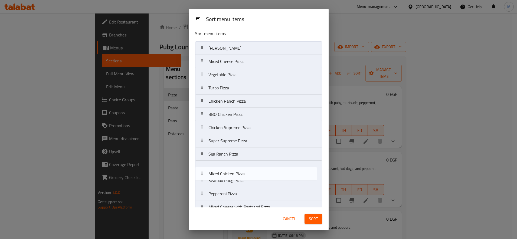
scroll to position [2, 0]
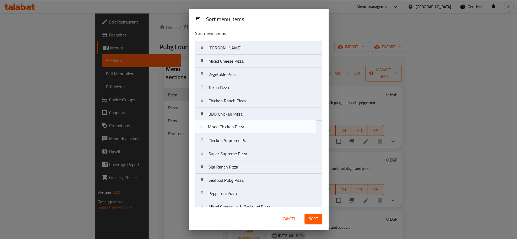
drag, startPoint x: 203, startPoint y: 185, endPoint x: 202, endPoint y: 126, distance: 58.2
click at [202, 126] on nav "Margherita Pizza Mixed Cheese Pizza Vegetable Pizza Turbo Pizza Chicken Ranch P…" at bounding box center [258, 154] width 127 height 226
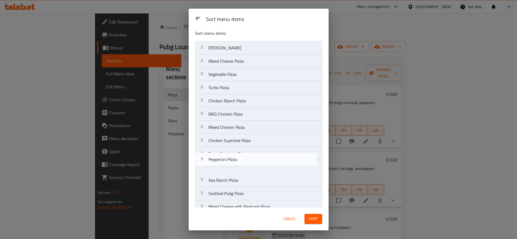
scroll to position [4, 0]
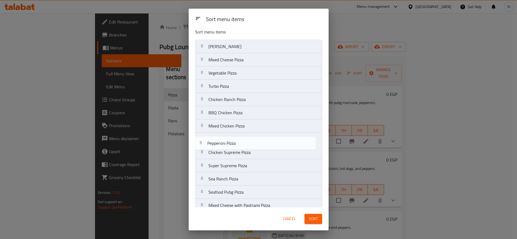
drag, startPoint x: 203, startPoint y: 195, endPoint x: 202, endPoint y: 140, distance: 54.7
click at [202, 140] on nav "Margherita Pizza Mixed Cheese Pizza Vegetable Pizza Turbo Pizza Chicken Ranch P…" at bounding box center [258, 153] width 127 height 226
drag, startPoint x: 202, startPoint y: 140, endPoint x: 202, endPoint y: 153, distance: 12.4
click at [202, 153] on nav "Margherita Pizza Mixed Cheese Pizza Vegetable Pizza Turbo Pizza Chicken Ranch P…" at bounding box center [258, 153] width 127 height 226
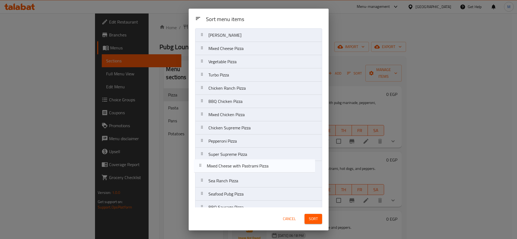
scroll to position [17, 0]
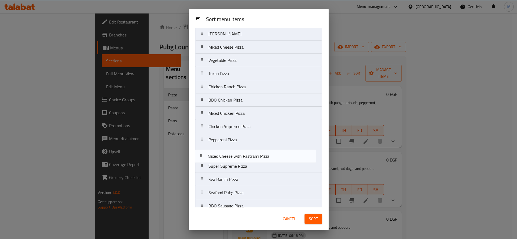
drag, startPoint x: 202, startPoint y: 203, endPoint x: 201, endPoint y: 151, distance: 51.7
click at [201, 151] on nav "Margherita Pizza Mixed Cheese Pizza Vegetable Pizza Turbo Pizza Chicken Ranch P…" at bounding box center [258, 140] width 127 height 226
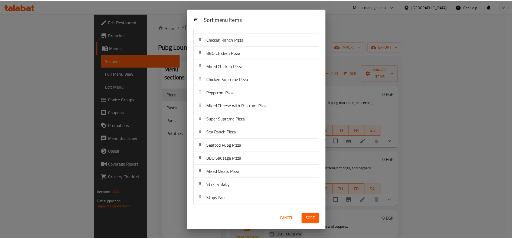
scroll to position [64, 0]
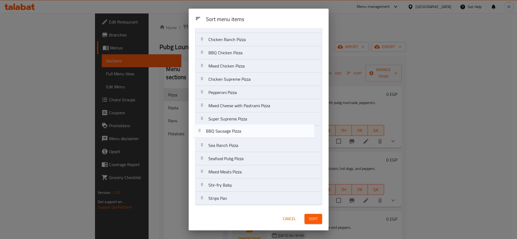
drag, startPoint x: 205, startPoint y: 157, endPoint x: 202, endPoint y: 129, distance: 29.1
click at [202, 129] on nav "Margherita Pizza Mixed Cheese Pizza Vegetable Pizza Turbo Pizza Chicken Ranch P…" at bounding box center [258, 93] width 127 height 226
drag, startPoint x: 204, startPoint y: 134, endPoint x: 203, endPoint y: 120, distance: 14.7
click at [203, 120] on nav "Margherita Pizza Mixed Cheese Pizza Vegetable Pizza Turbo Pizza Chicken Ranch P…" at bounding box center [258, 93] width 127 height 226
drag, startPoint x: 204, startPoint y: 175, endPoint x: 205, endPoint y: 144, distance: 30.3
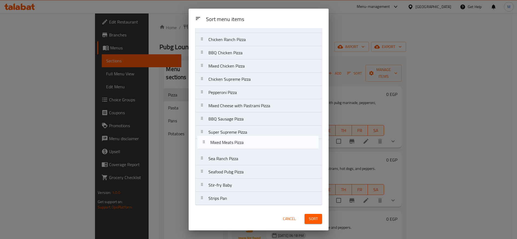
click at [205, 144] on nav "Margherita Pizza Mixed Cheese Pizza Vegetable Pizza Turbo Pizza Chicken Ranch P…" at bounding box center [258, 93] width 127 height 226
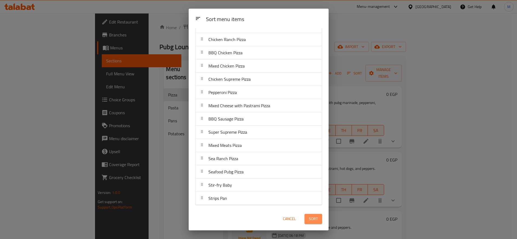
click at [317, 218] on span "Sort" at bounding box center [313, 219] width 9 height 7
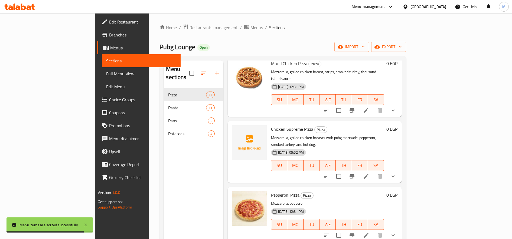
scroll to position [422, 0]
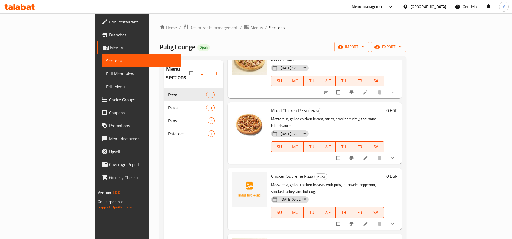
scroll to position [349, 0]
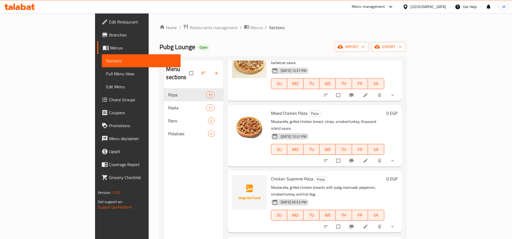
click at [272, 175] on span "Chicken Supreme Pizza" at bounding box center [292, 179] width 42 height 8
copy h6 "Chicken Supreme Pizza"
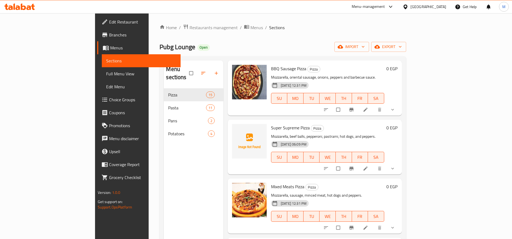
scroll to position [642, 0]
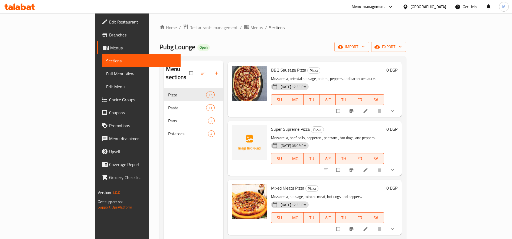
click at [271, 125] on span "Super Supreme Pizza" at bounding box center [290, 129] width 39 height 8
copy h6 "Super Supreme Pizza"
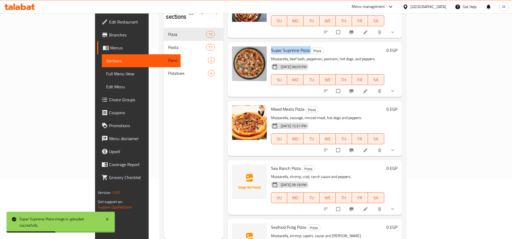
scroll to position [61, 0]
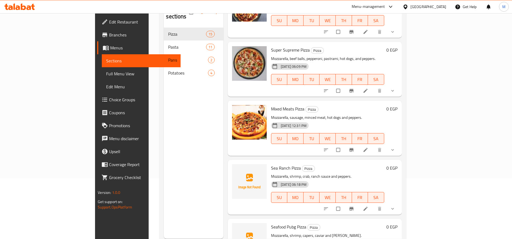
click at [271, 164] on span "Sea Ranch Pizza" at bounding box center [286, 168] width 30 height 8
copy span "Ranch"
click at [271, 164] on span "Sea Ranch Pizza" at bounding box center [286, 168] width 30 height 8
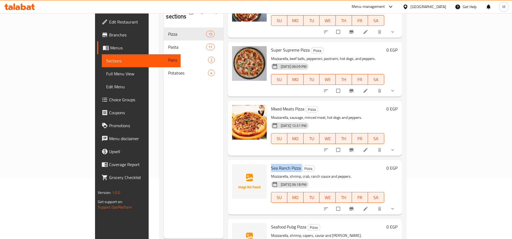
click at [271, 164] on span "Sea Ranch Pizza" at bounding box center [286, 168] width 30 height 8
copy h6 "Sea Ranch Pizza"
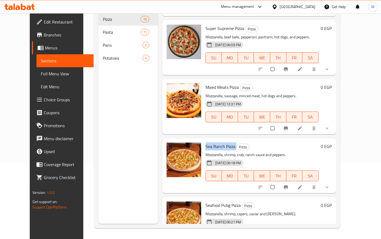
scroll to position [0, 0]
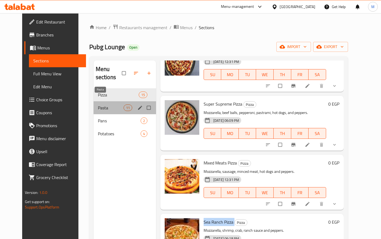
click at [113, 105] on span "Pasta" at bounding box center [111, 108] width 26 height 6
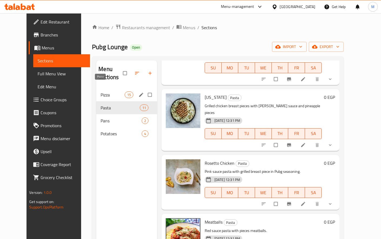
click at [108, 92] on span "Pizza" at bounding box center [113, 95] width 24 height 6
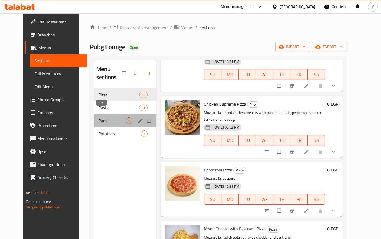
click at [104, 118] on span "Pans" at bounding box center [111, 121] width 27 height 6
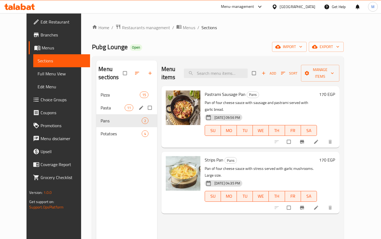
click at [106, 101] on div "Pasta 11" at bounding box center [126, 107] width 61 height 13
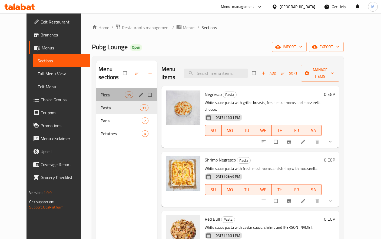
click at [107, 88] on div "Pizza 15" at bounding box center [126, 94] width 61 height 13
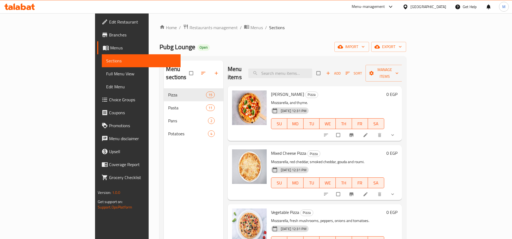
click at [109, 35] on span "Branches" at bounding box center [142, 35] width 67 height 6
